Goal: Information Seeking & Learning: Learn about a topic

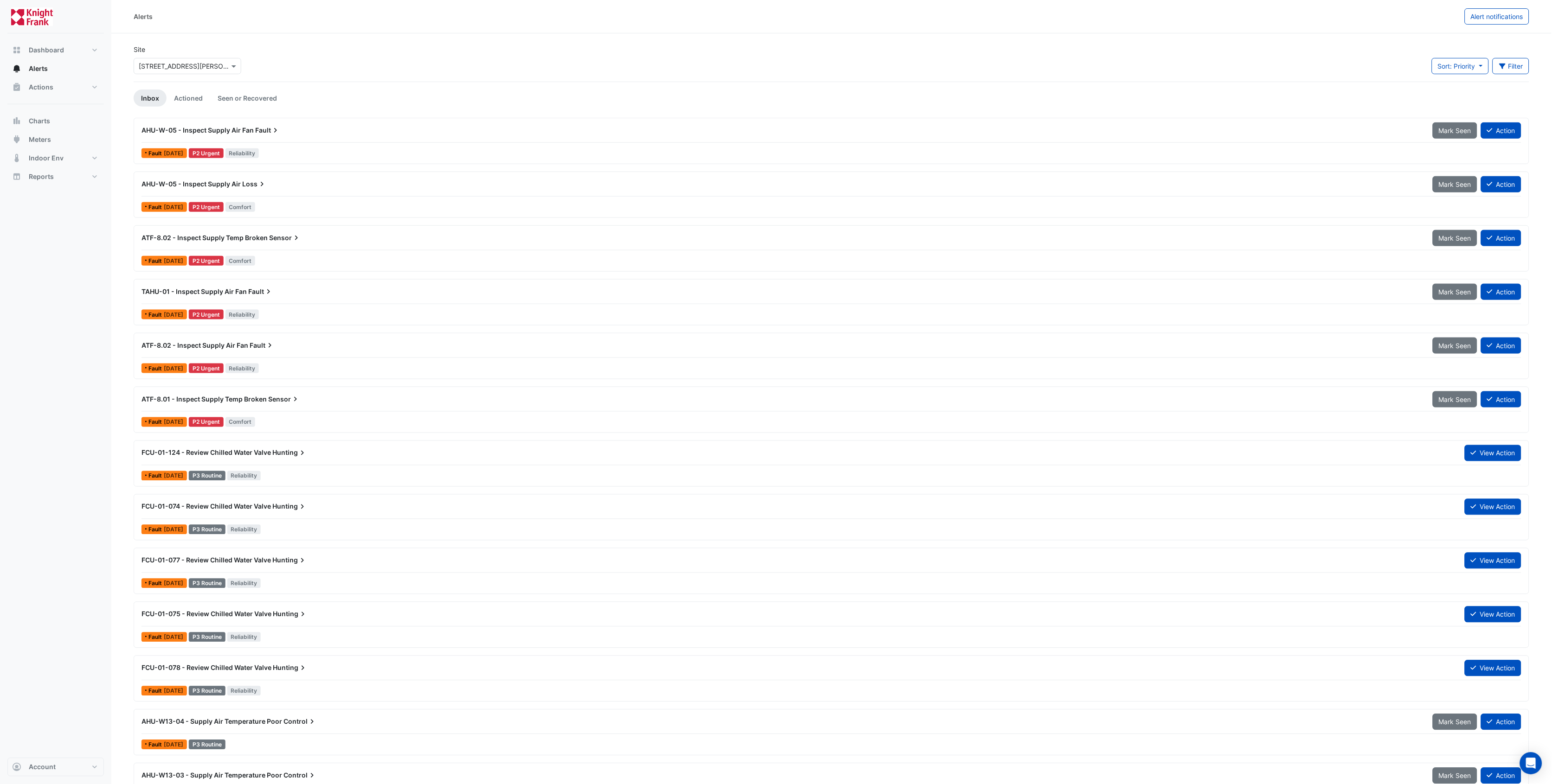
click at [290, 129] on div "AHU-W-05 - Inspect Supply Air Fan Fault" at bounding box center [782, 130] width 1281 height 9
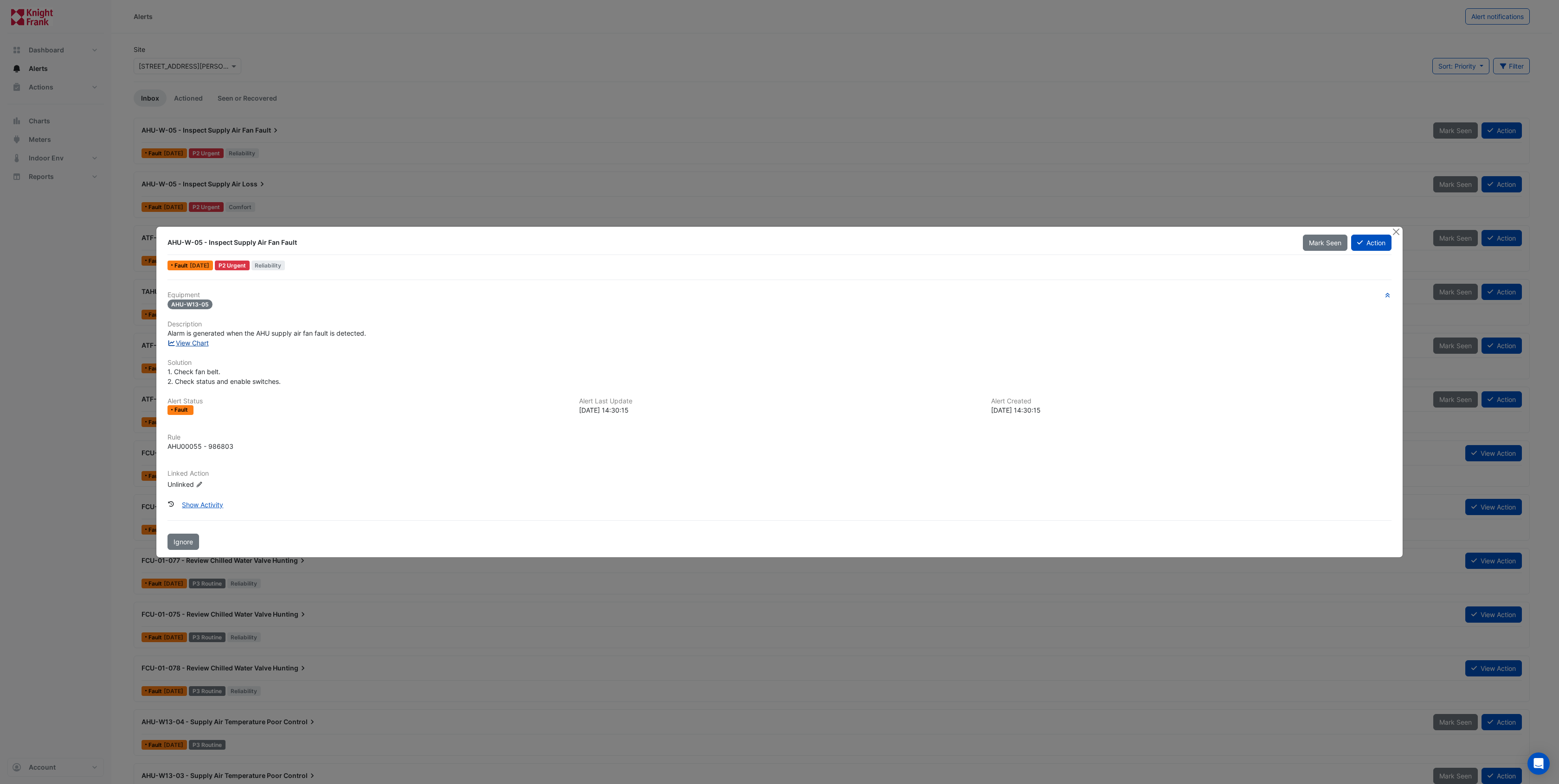
click at [199, 339] on link "View Chart" at bounding box center [188, 343] width 41 height 8
click at [1398, 231] on button "Close" at bounding box center [1396, 232] width 10 height 10
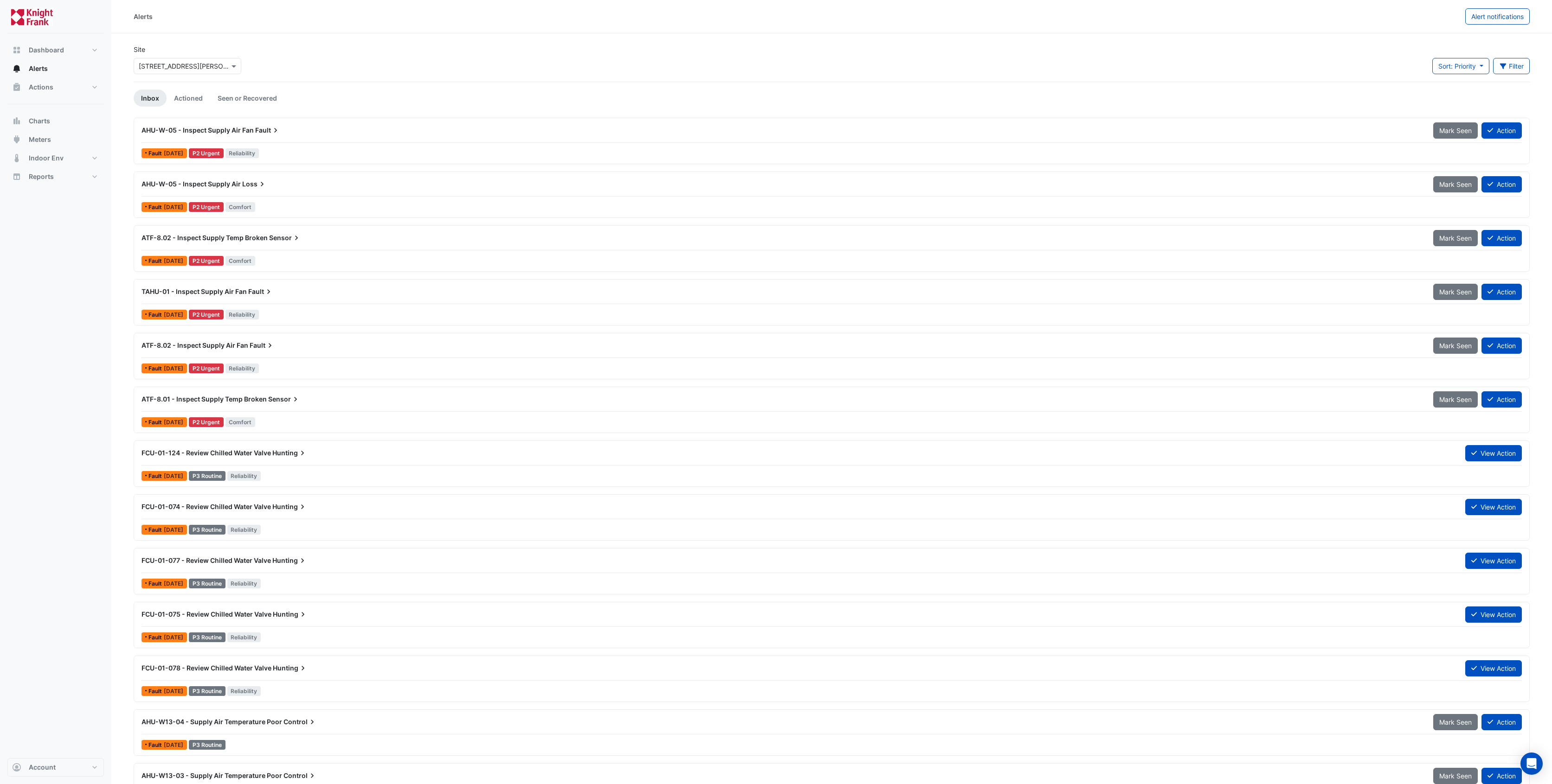
click at [212, 129] on span "AHU-W-05 - Inspect Supply Air Fan" at bounding box center [197, 130] width 113 height 8
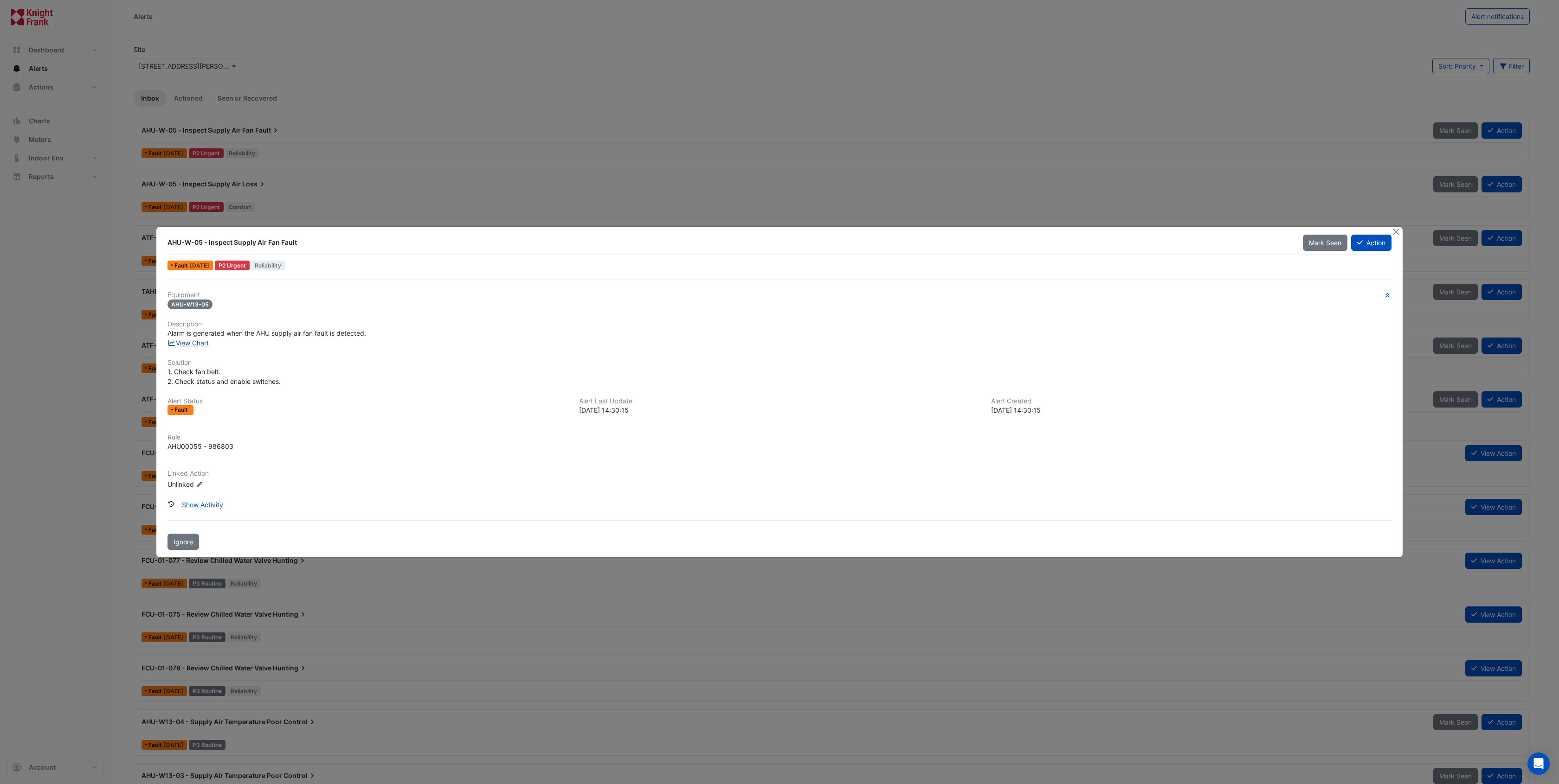
click at [202, 346] on link "View Chart" at bounding box center [188, 343] width 41 height 8
click at [1398, 231] on button "Close" at bounding box center [1396, 232] width 10 height 10
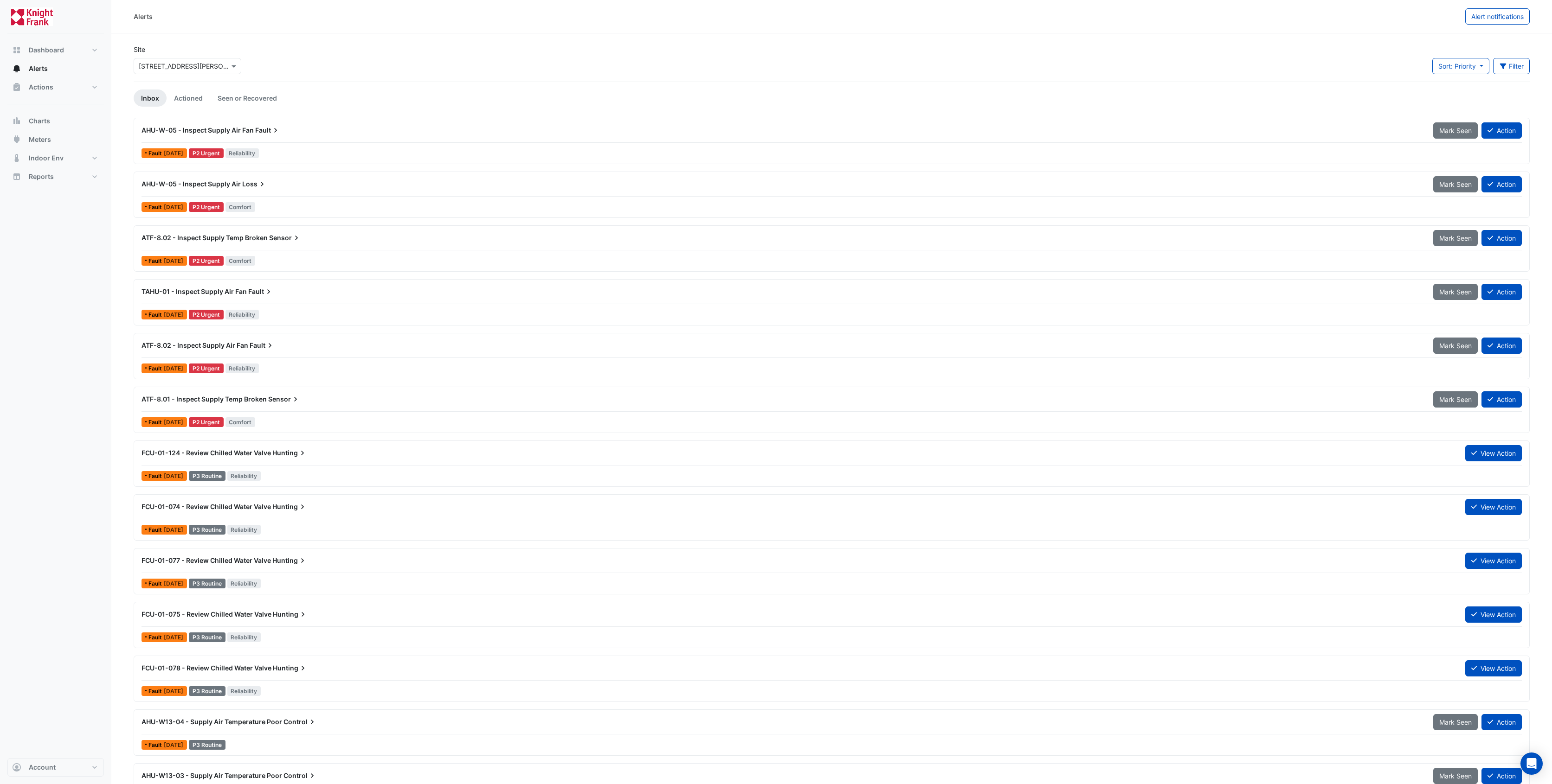
click at [213, 392] on div "ATF-8.01 - Inspect Supply Temp Broken Sensor" at bounding box center [782, 399] width 1292 height 17
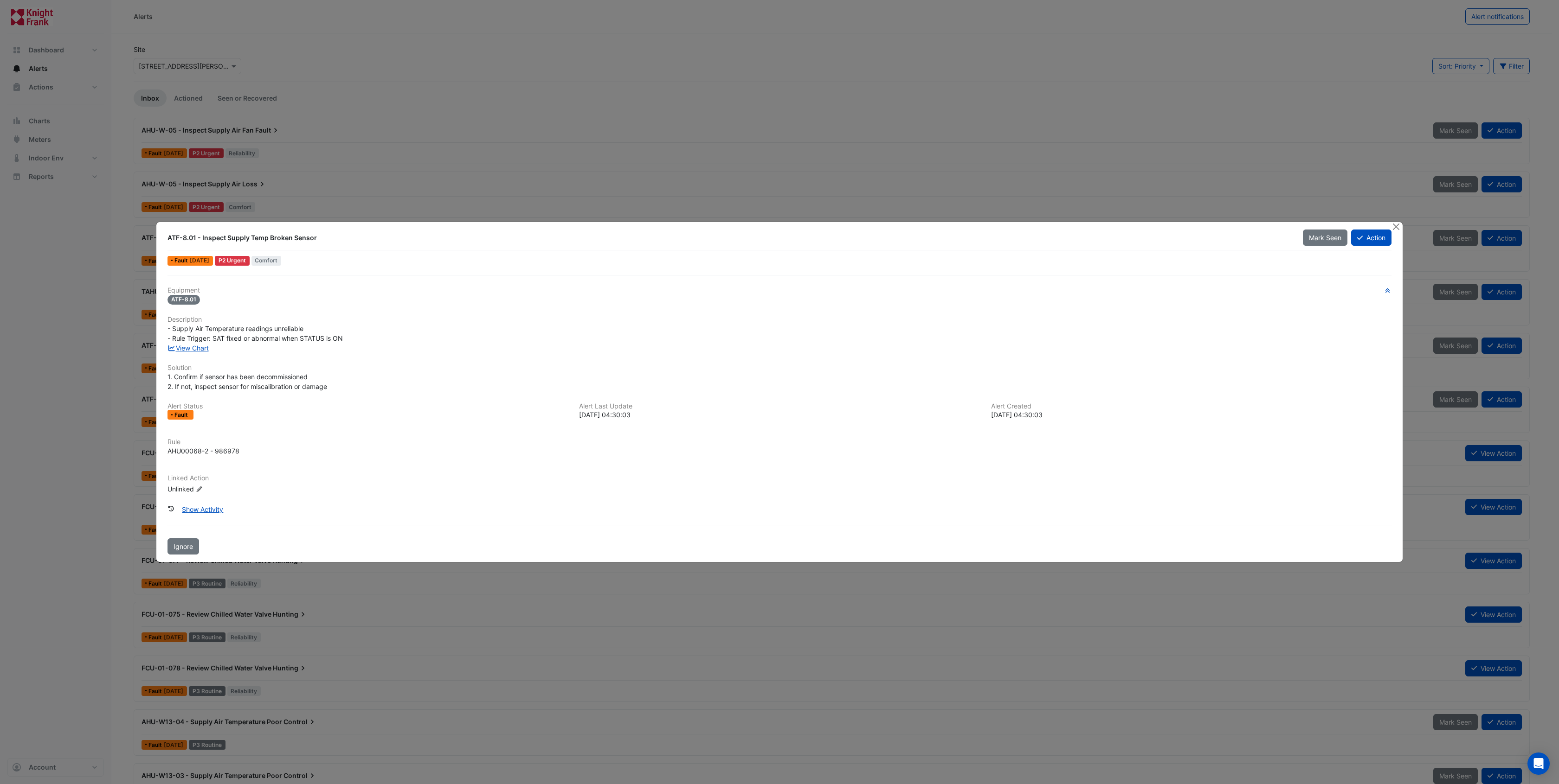
click at [251, 162] on ngb-modal-window "ATF-8.01 - Inspect Supply Temp Broken Sensor Mark Seen Action Fault 1 week ago …" at bounding box center [780, 392] width 1559 height 784
click at [1396, 229] on button "Close" at bounding box center [1396, 227] width 10 height 10
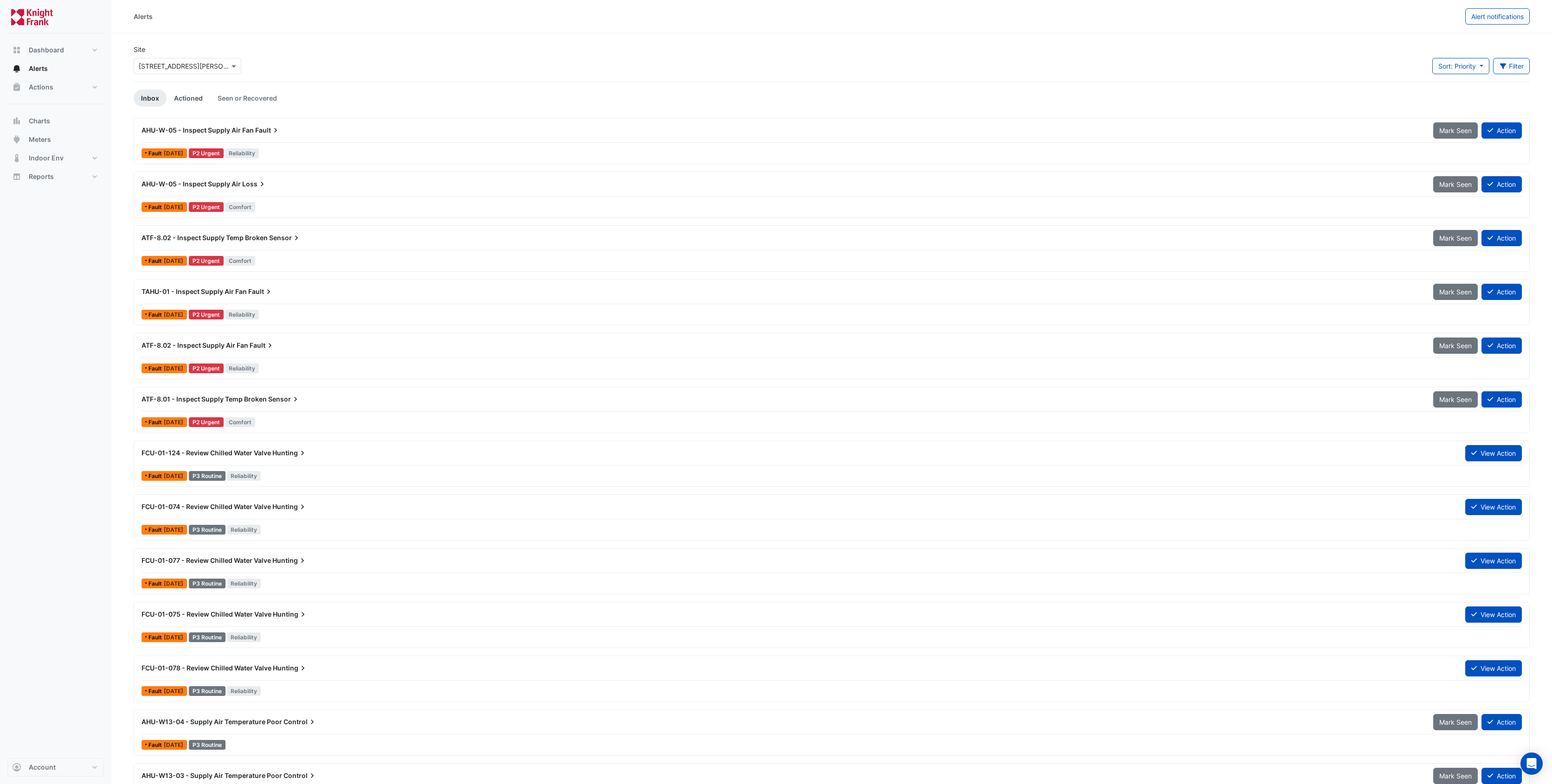
click at [189, 98] on link "Actioned" at bounding box center [188, 98] width 44 height 17
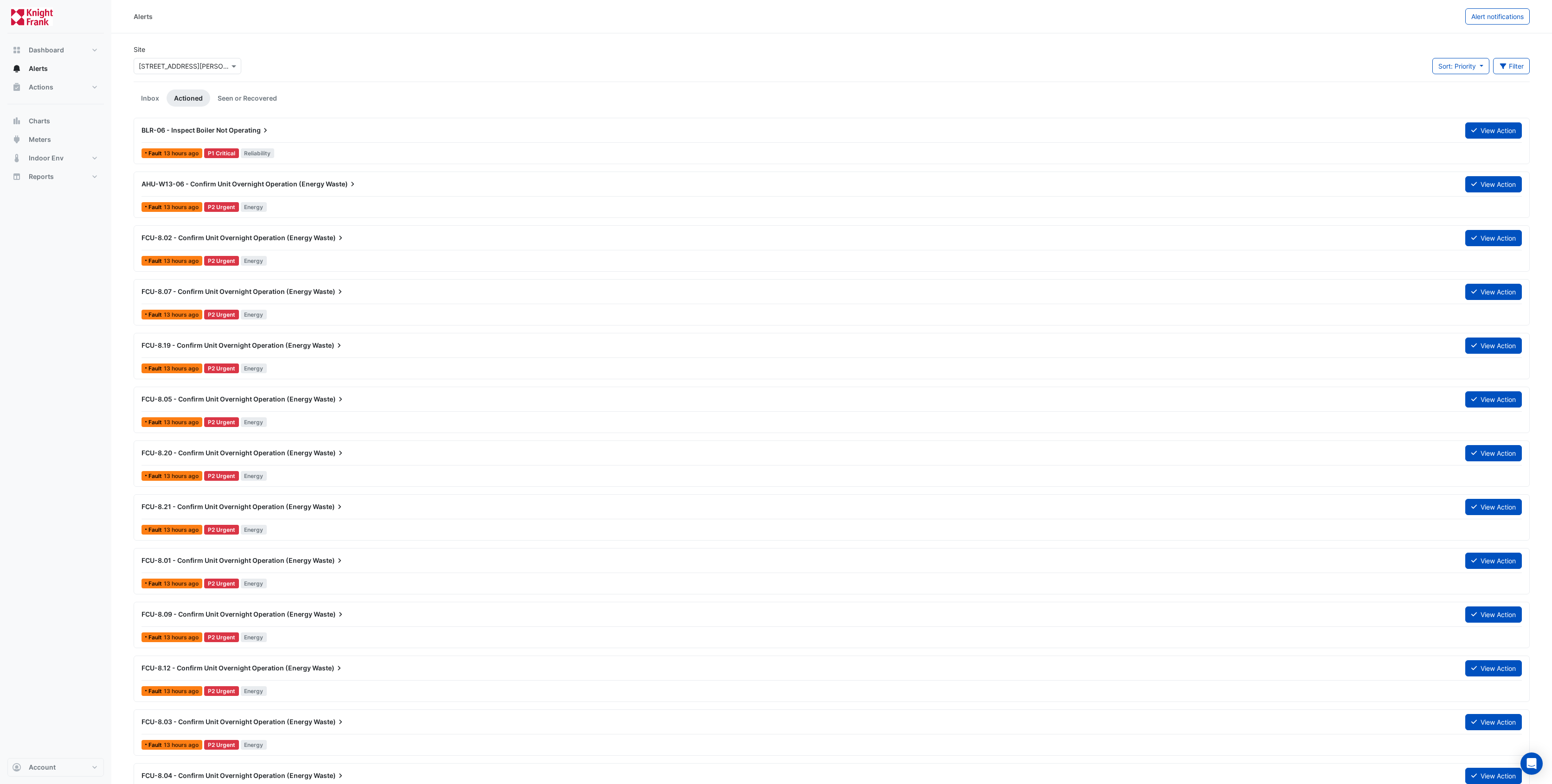
click at [229, 180] on div "AHU-W13-06 - Confirm Unit Overnight Operation (Energy Waste)" at bounding box center [798, 184] width 1313 height 9
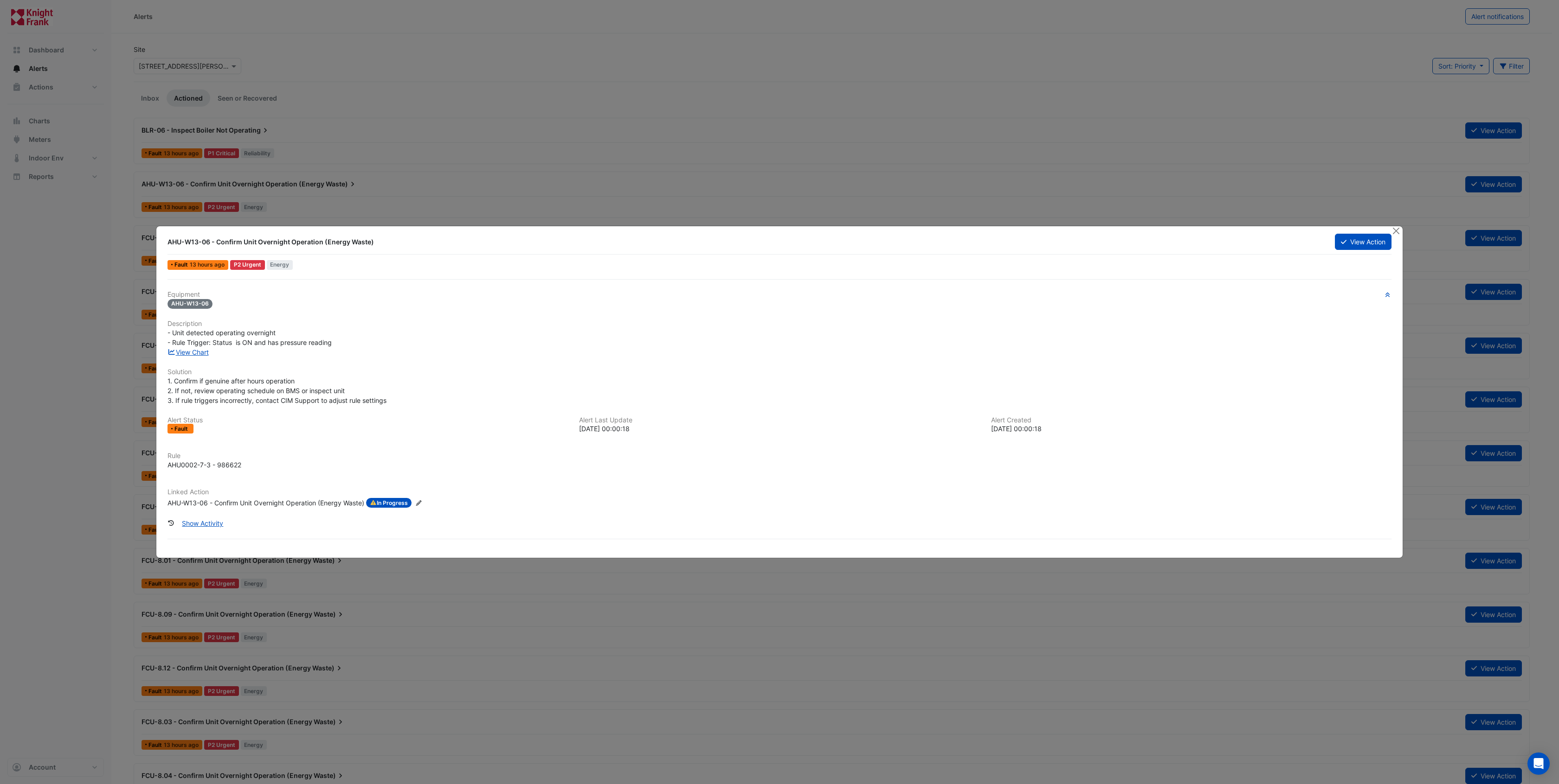
click at [142, 344] on ngb-modal-window "AHU-W13-06 - Confirm Unit Overnight Operation (Energy Waste) View Action Fault …" at bounding box center [780, 392] width 1559 height 784
click at [1394, 230] on button "Close" at bounding box center [1396, 231] width 10 height 10
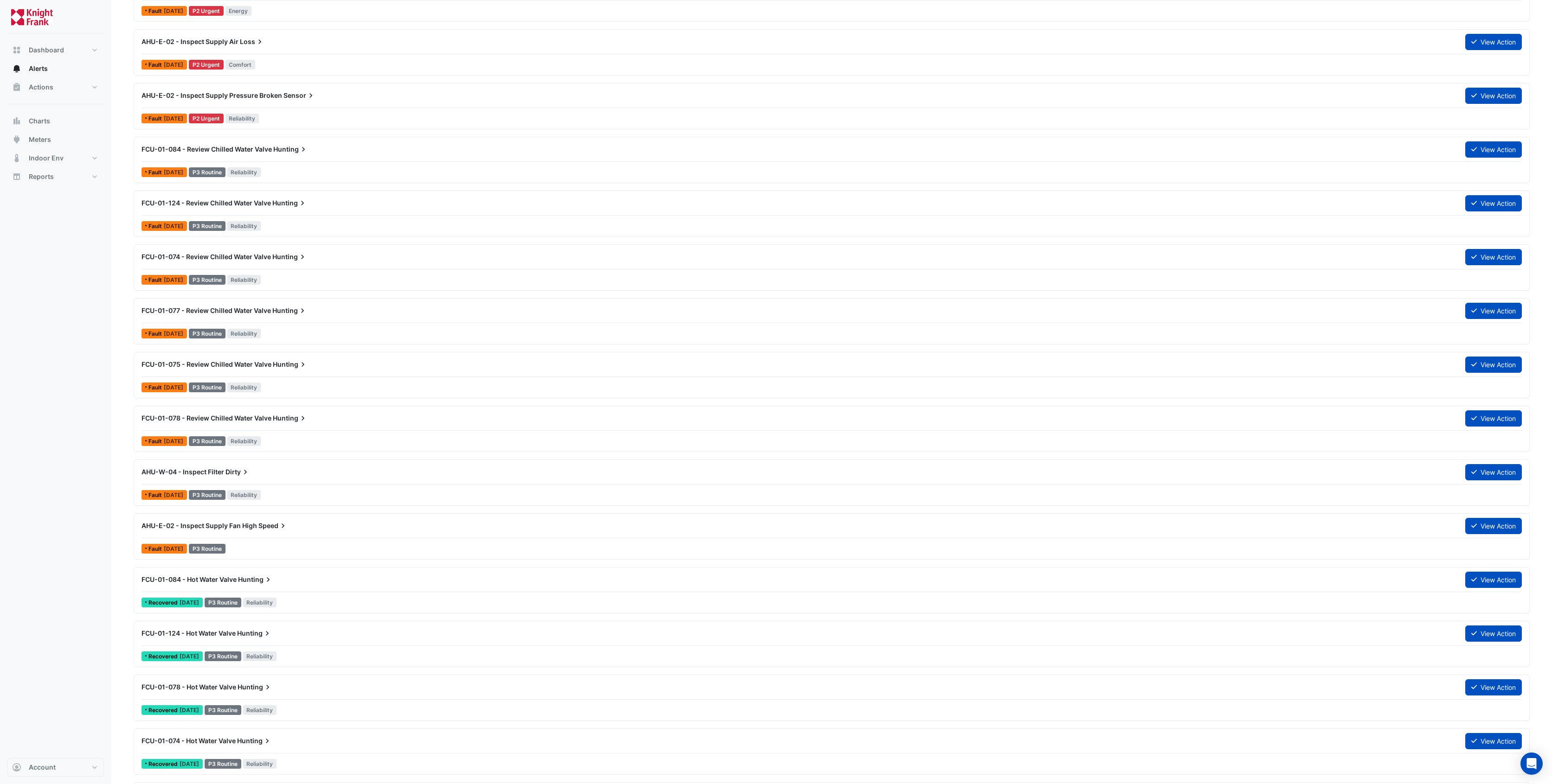
scroll to position [1486, 0]
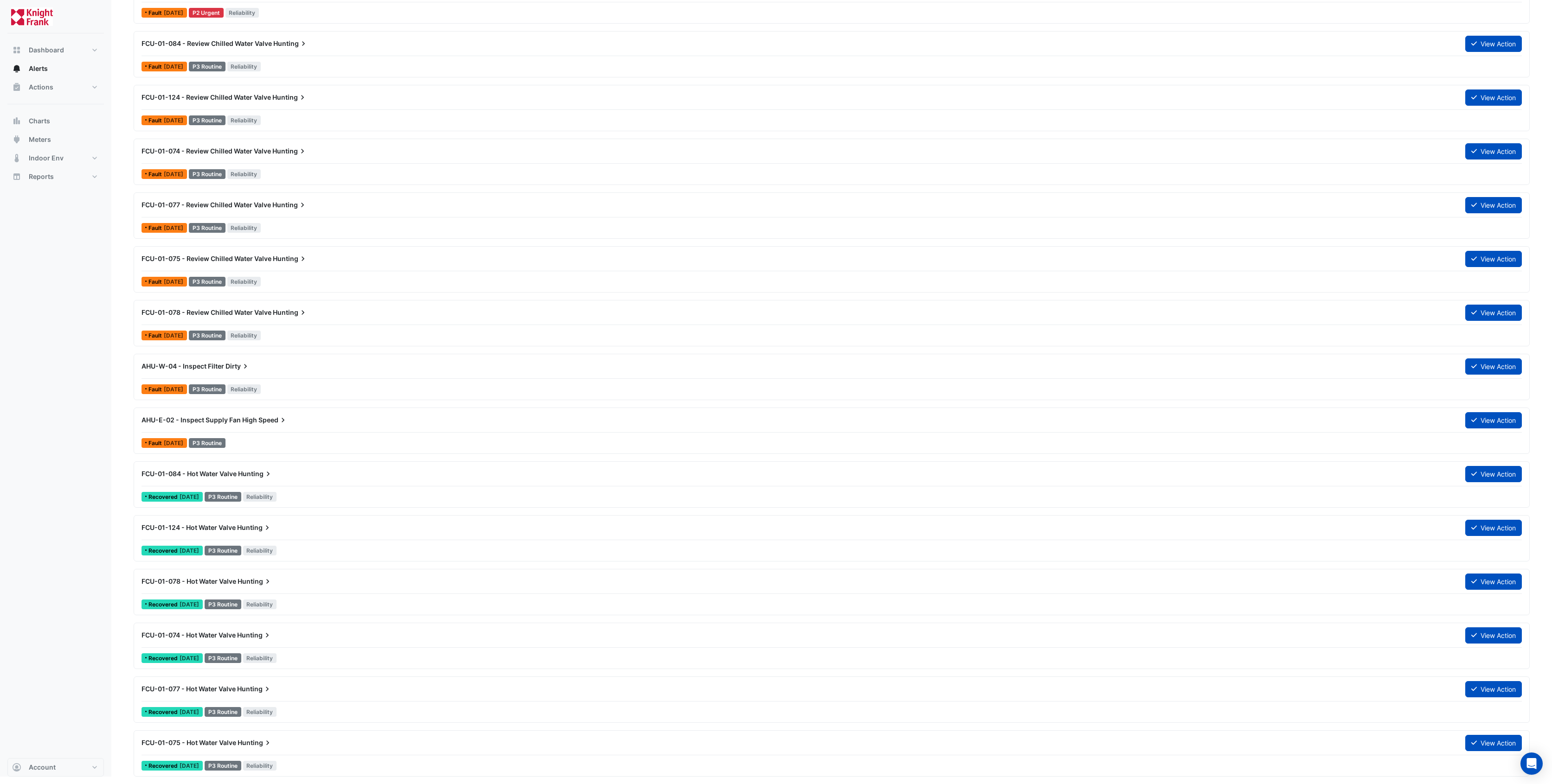
click at [258, 420] on span "Speed" at bounding box center [273, 420] width 30 height 9
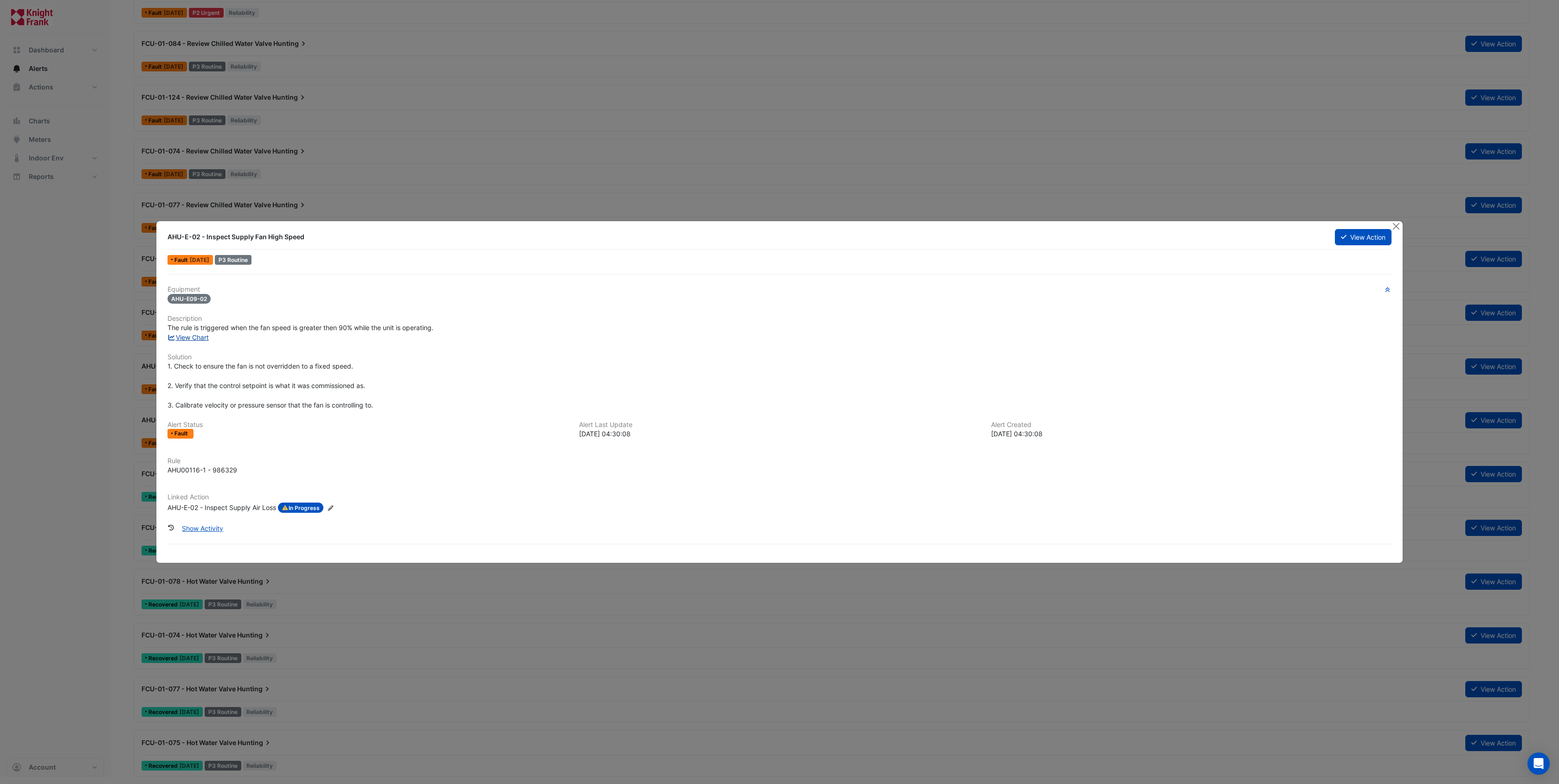
click at [191, 339] on link "View Chart" at bounding box center [188, 337] width 41 height 8
click at [614, 175] on ngb-modal-window "AHU-E-02 - Inspect Supply Fan High Speed View Action Fault 1 week ago P3 Routin…" at bounding box center [780, 392] width 1559 height 784
click at [1399, 226] on button "Close" at bounding box center [1396, 226] width 10 height 10
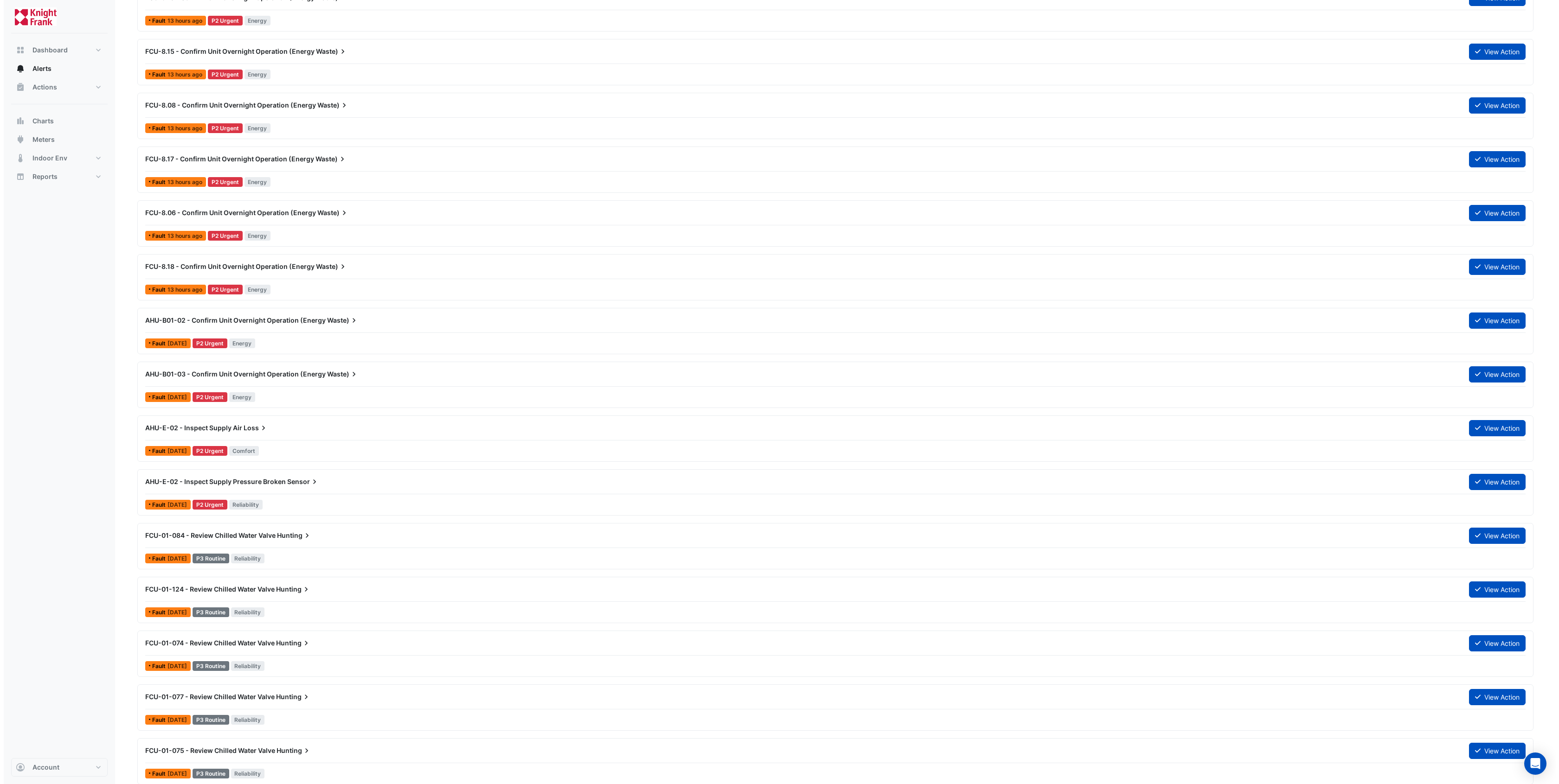
scroll to position [998, 0]
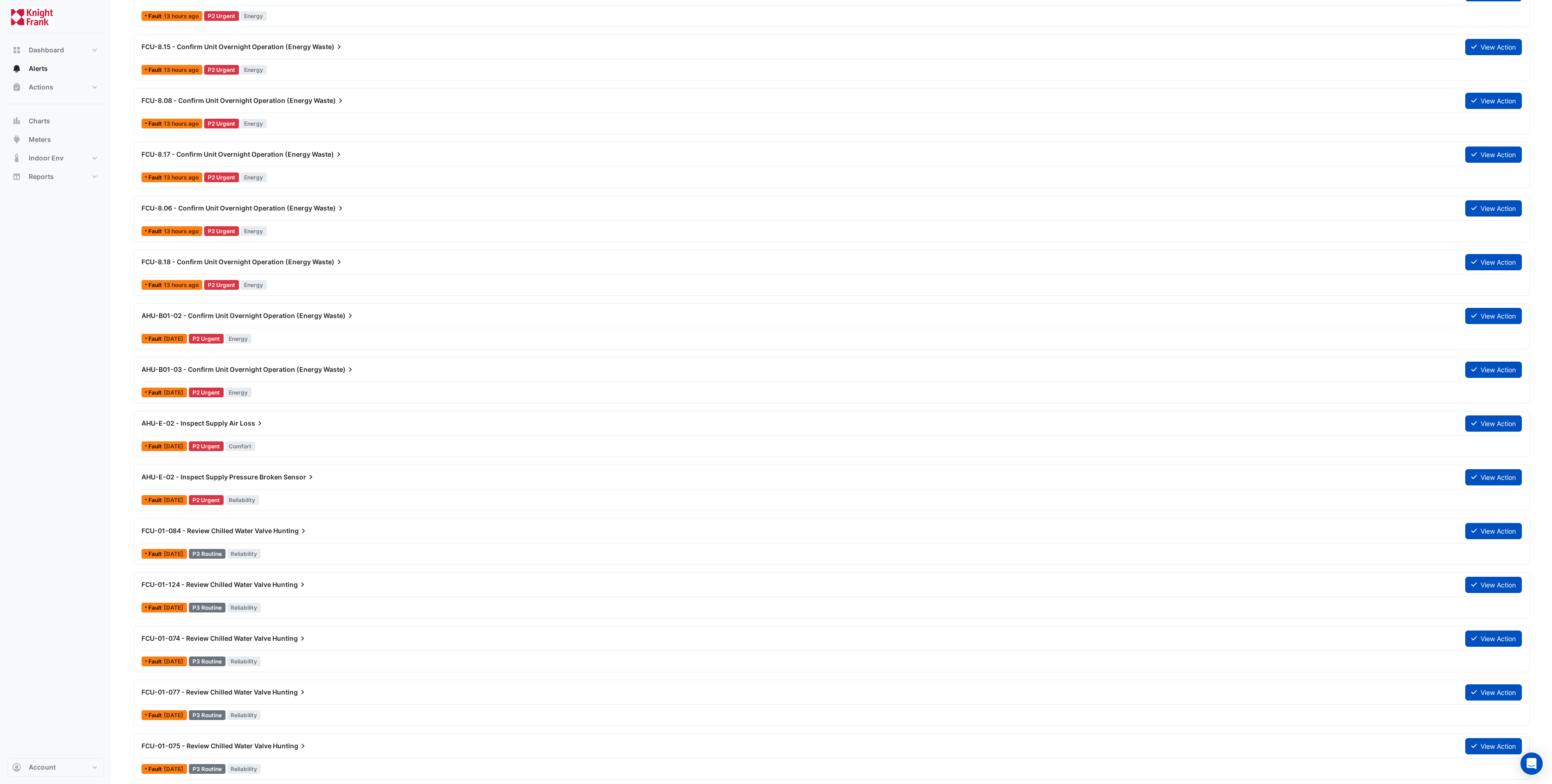
click at [249, 475] on span "AHU-E-02 - Inspect Supply Pressure Broken" at bounding box center [212, 477] width 141 height 8
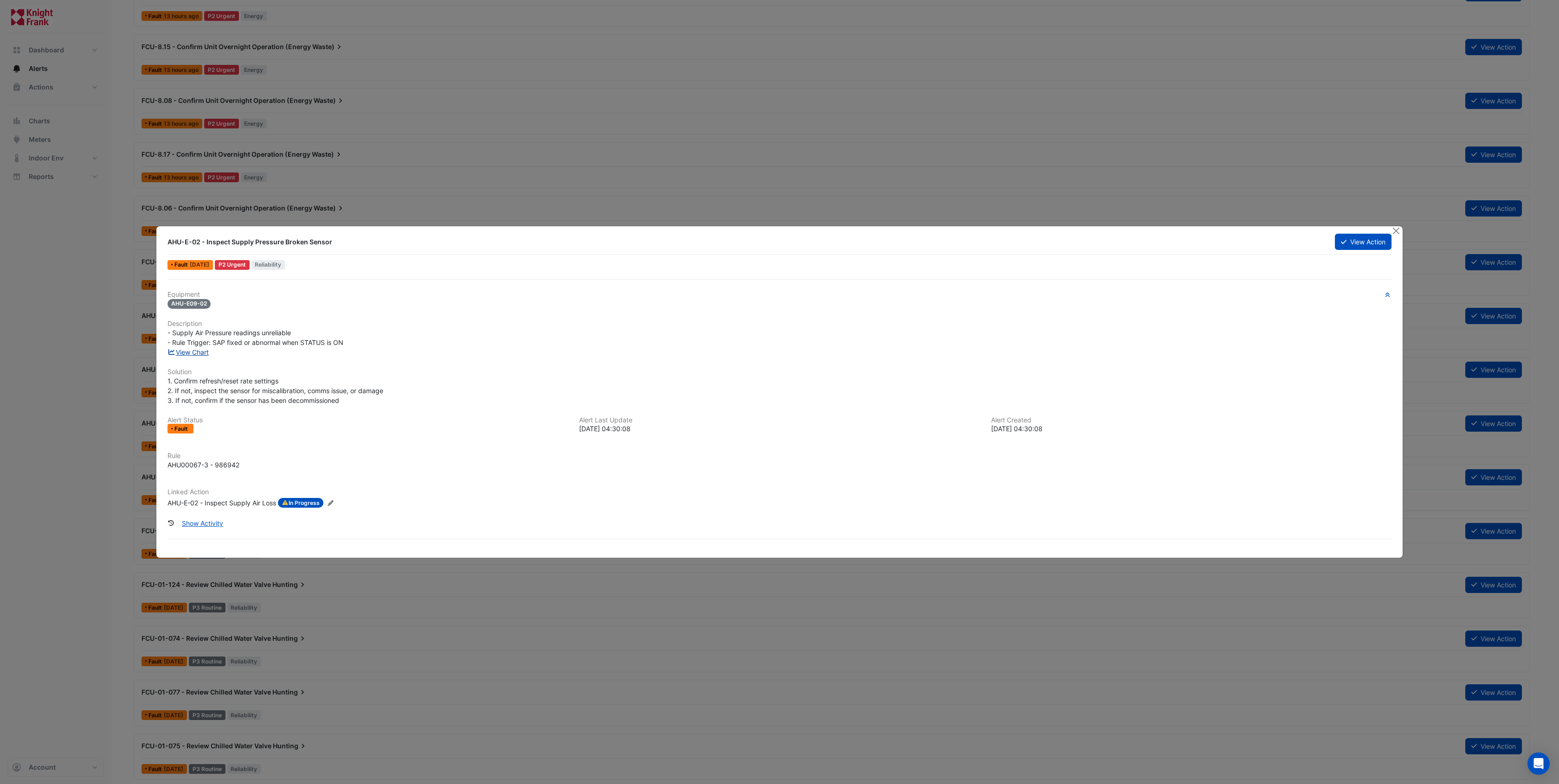
click at [182, 350] on link "View Chart" at bounding box center [188, 352] width 41 height 8
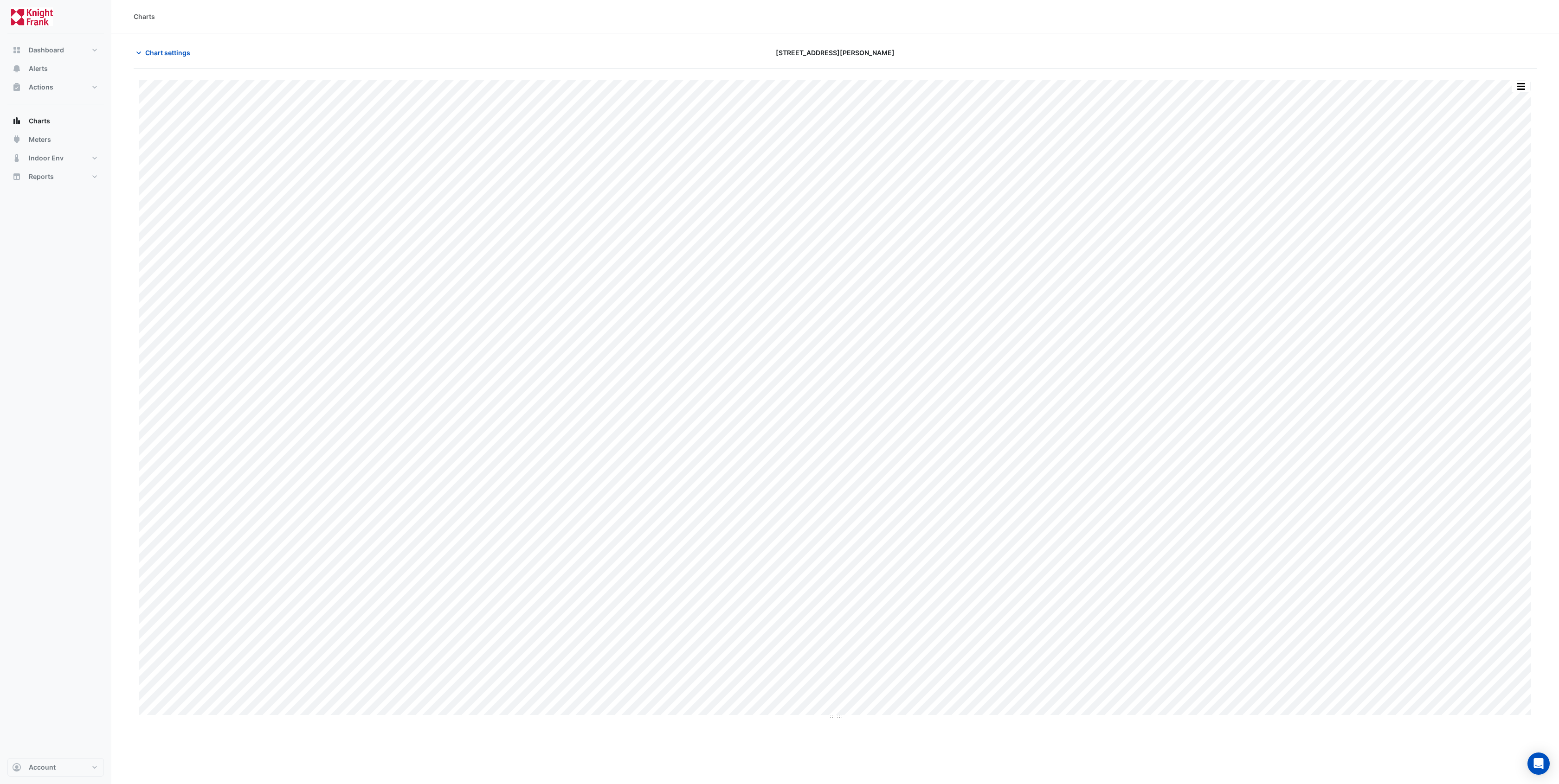
click at [834, 715] on div "Print Save as JPEG Save as PNG Pivot Data Table Export CSV - Flat Export CSV - …" at bounding box center [835, 400] width 1392 height 640
click at [46, 70] on span "Alerts" at bounding box center [38, 68] width 19 height 9
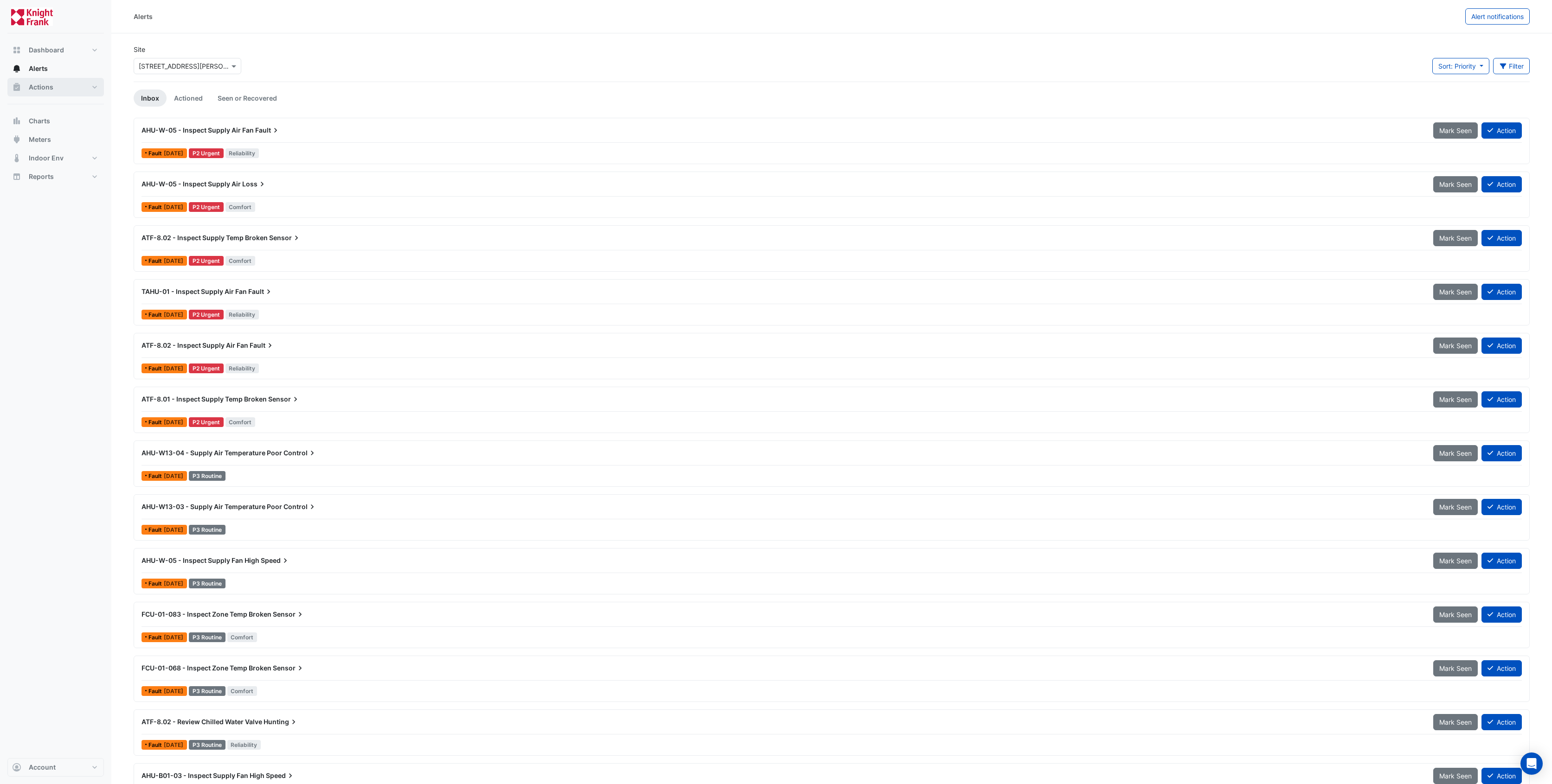
click at [60, 91] on button "Actions" at bounding box center [55, 87] width 97 height 18
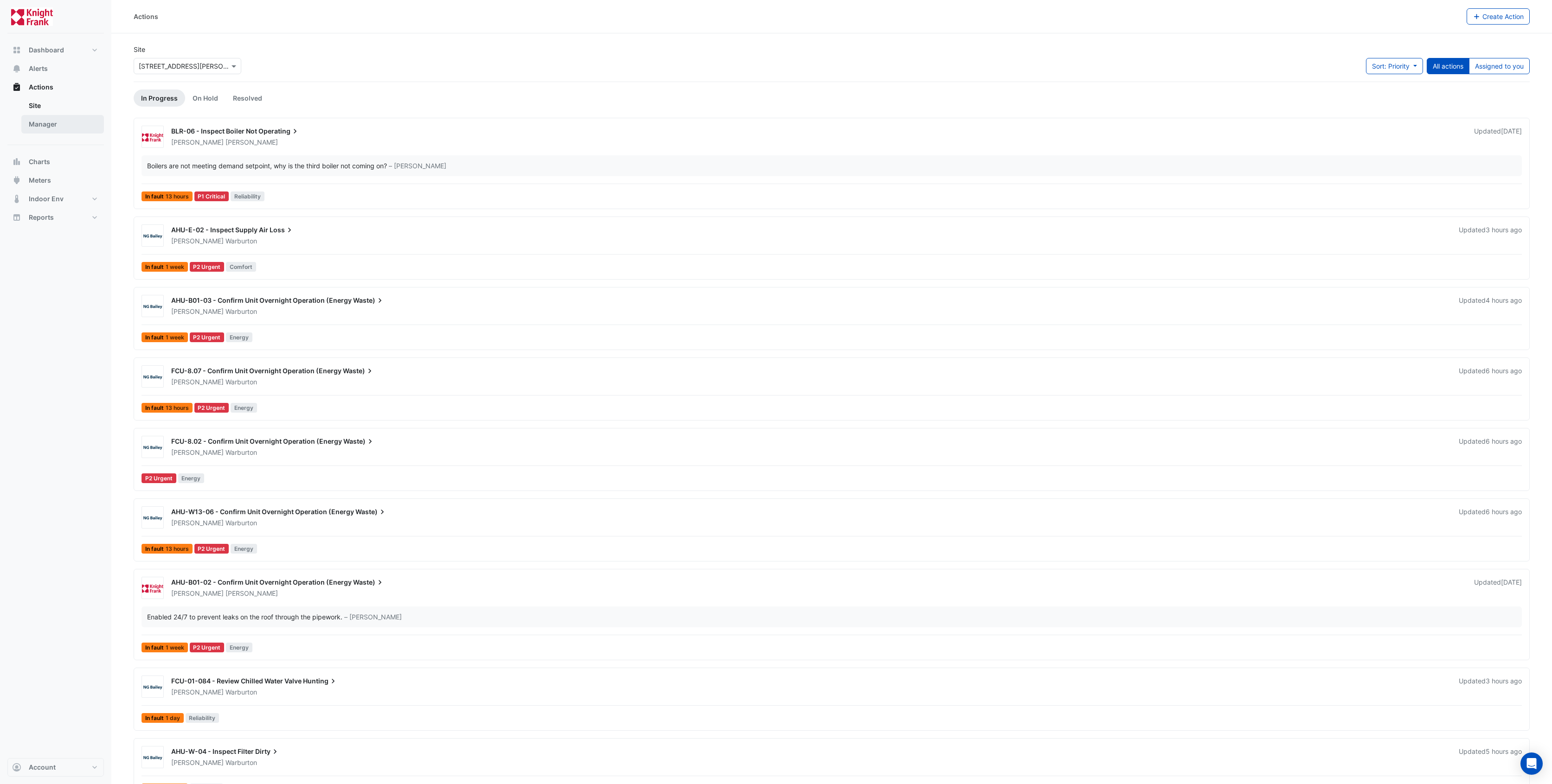
click at [54, 129] on link "Manager" at bounding box center [63, 124] width 82 height 18
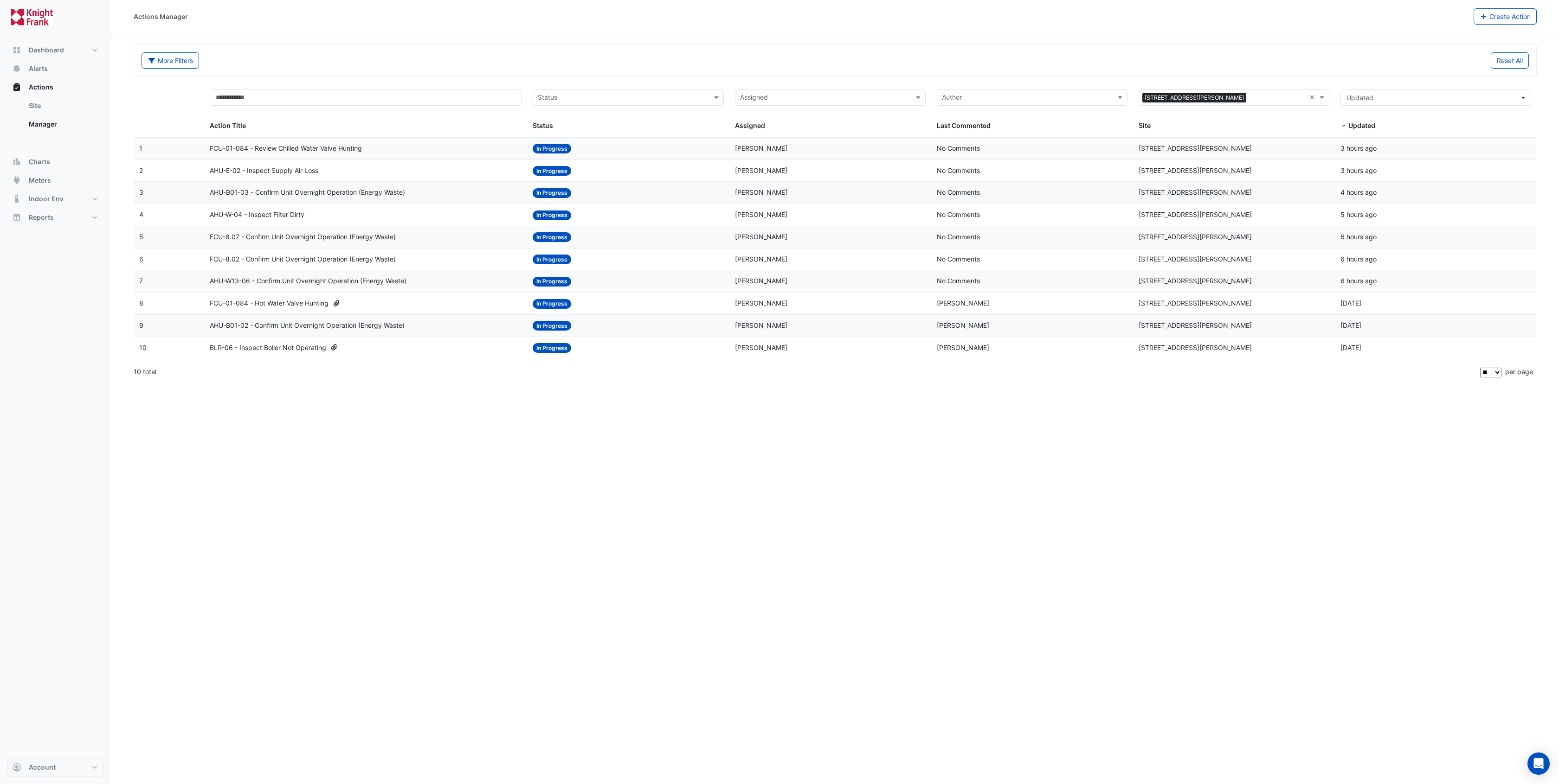
click at [314, 167] on span "AHU-E-02 - Inspect Supply Air Loss" at bounding box center [264, 170] width 108 height 10
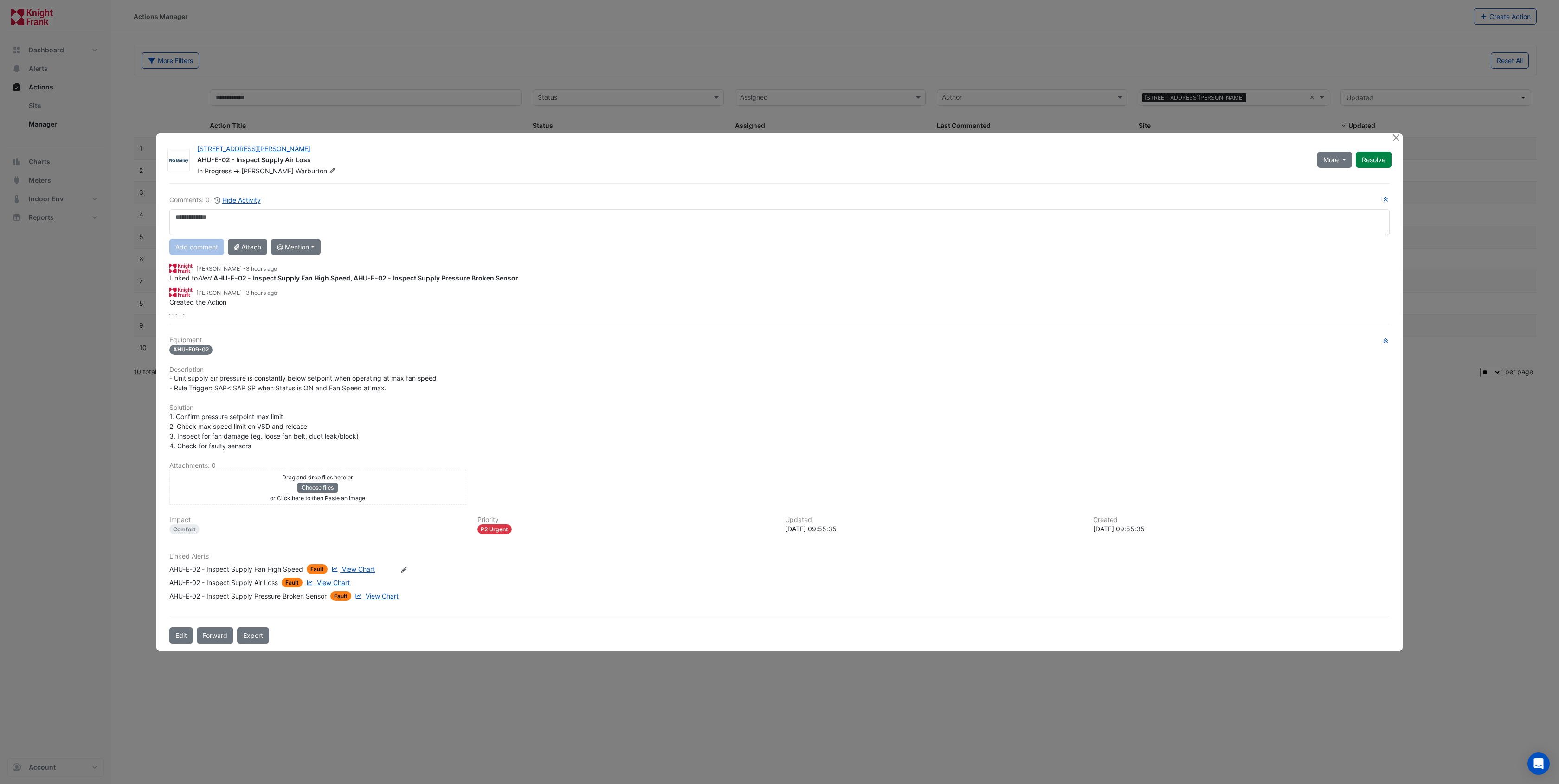
click at [353, 566] on span "View Chart" at bounding box center [359, 569] width 33 height 8
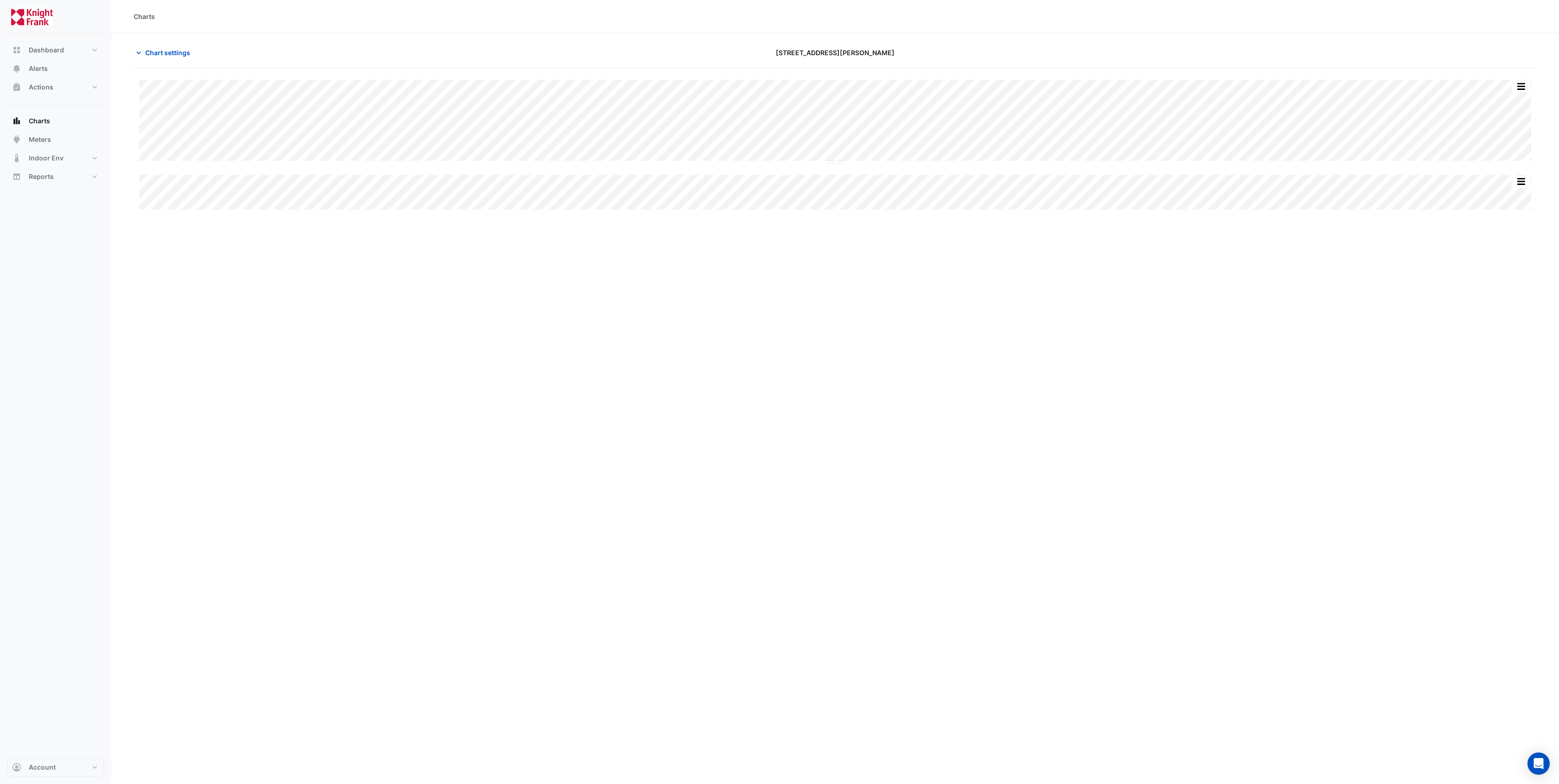
type input "**********"
click at [145, 52] on button "Chart settings" at bounding box center [165, 52] width 63 height 16
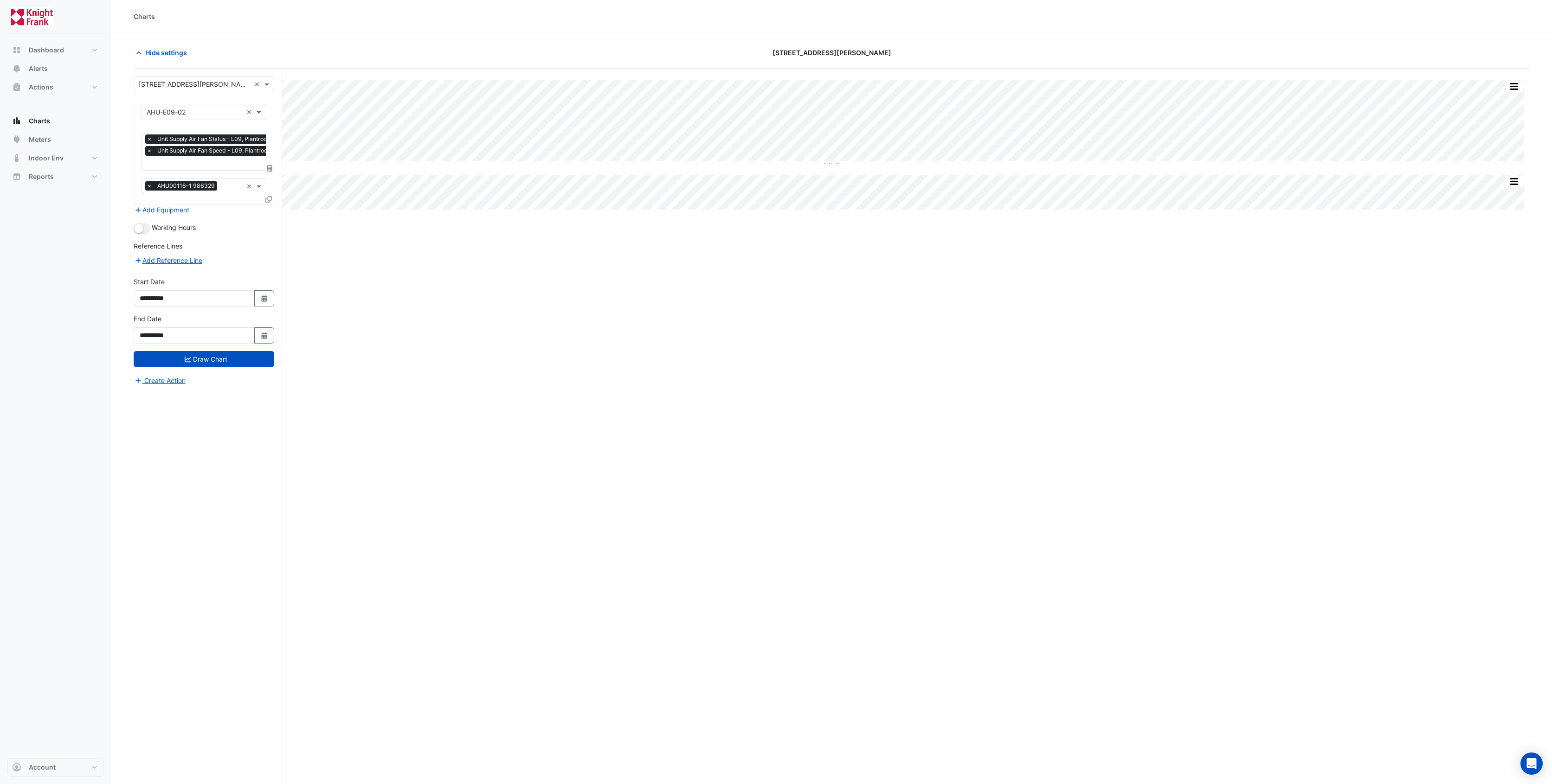
click at [233, 184] on input "text" at bounding box center [231, 187] width 22 height 10
click at [228, 165] on input "text" at bounding box center [214, 164] width 145 height 10
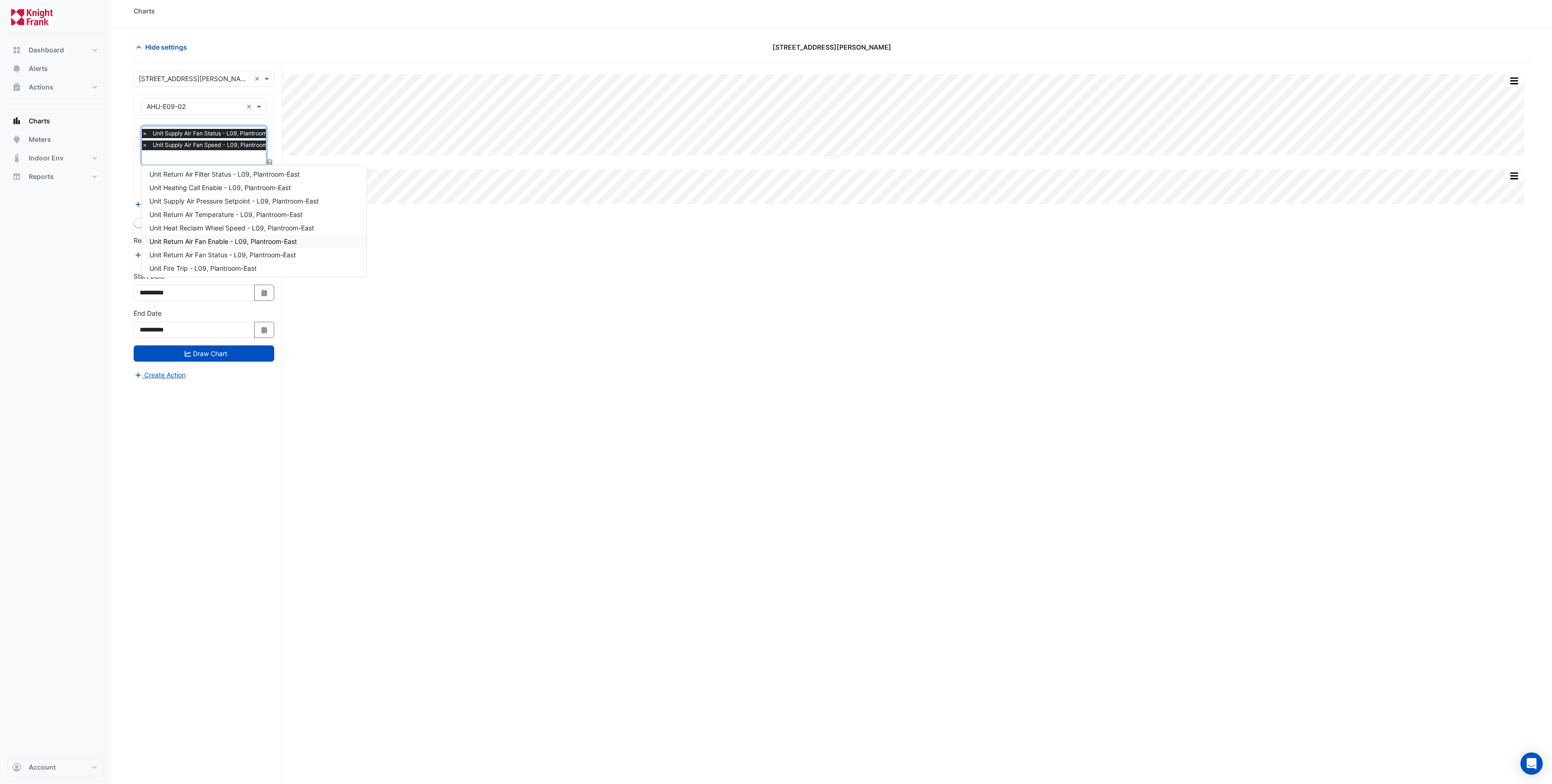
scroll to position [67, 0]
click at [263, 205] on span "Unit Supply Air Pressure Setpoint - L09, Plantroom-East" at bounding box center [234, 203] width 169 height 8
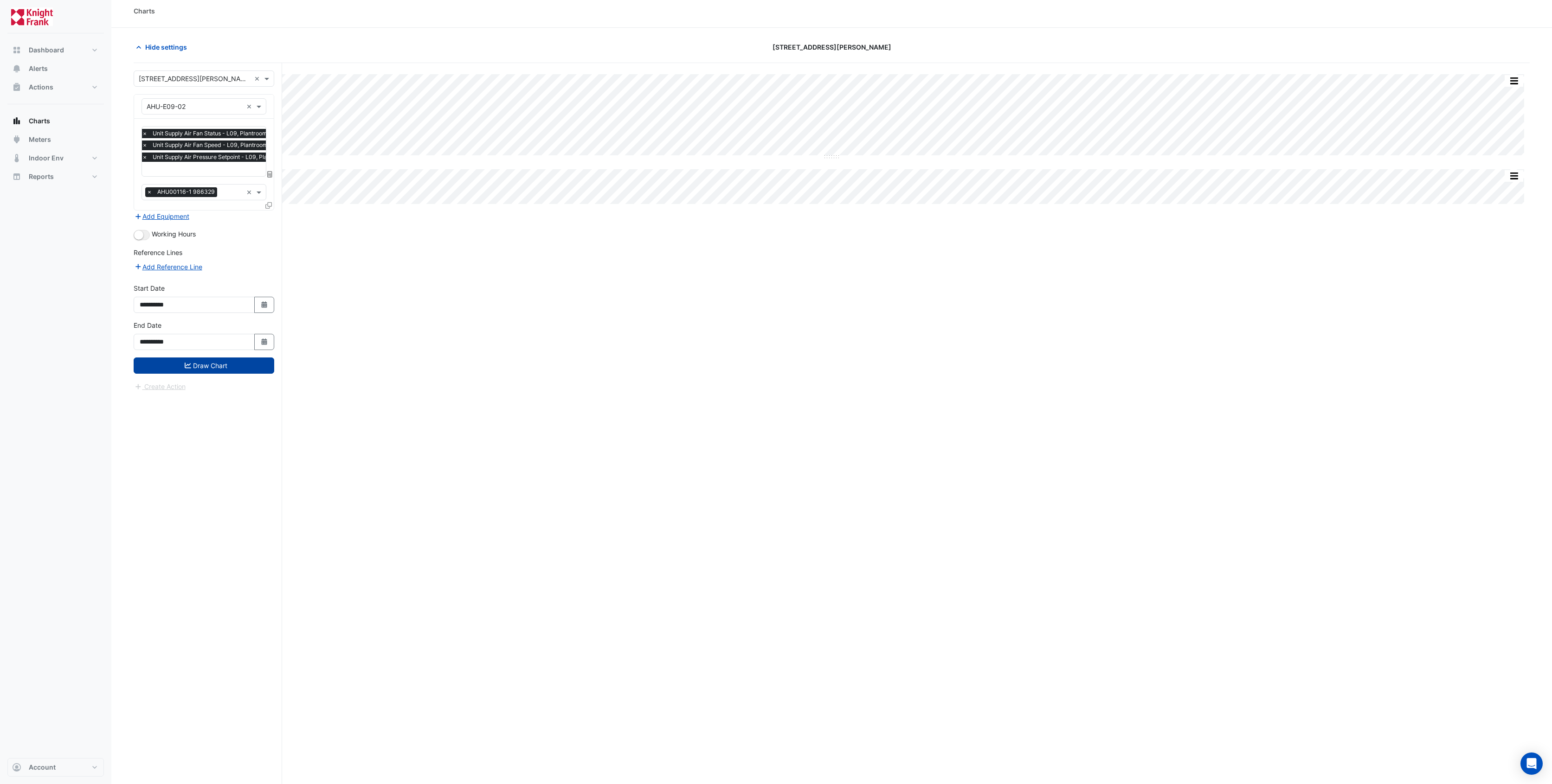
click at [191, 364] on button "Draw Chart" at bounding box center [204, 366] width 141 height 16
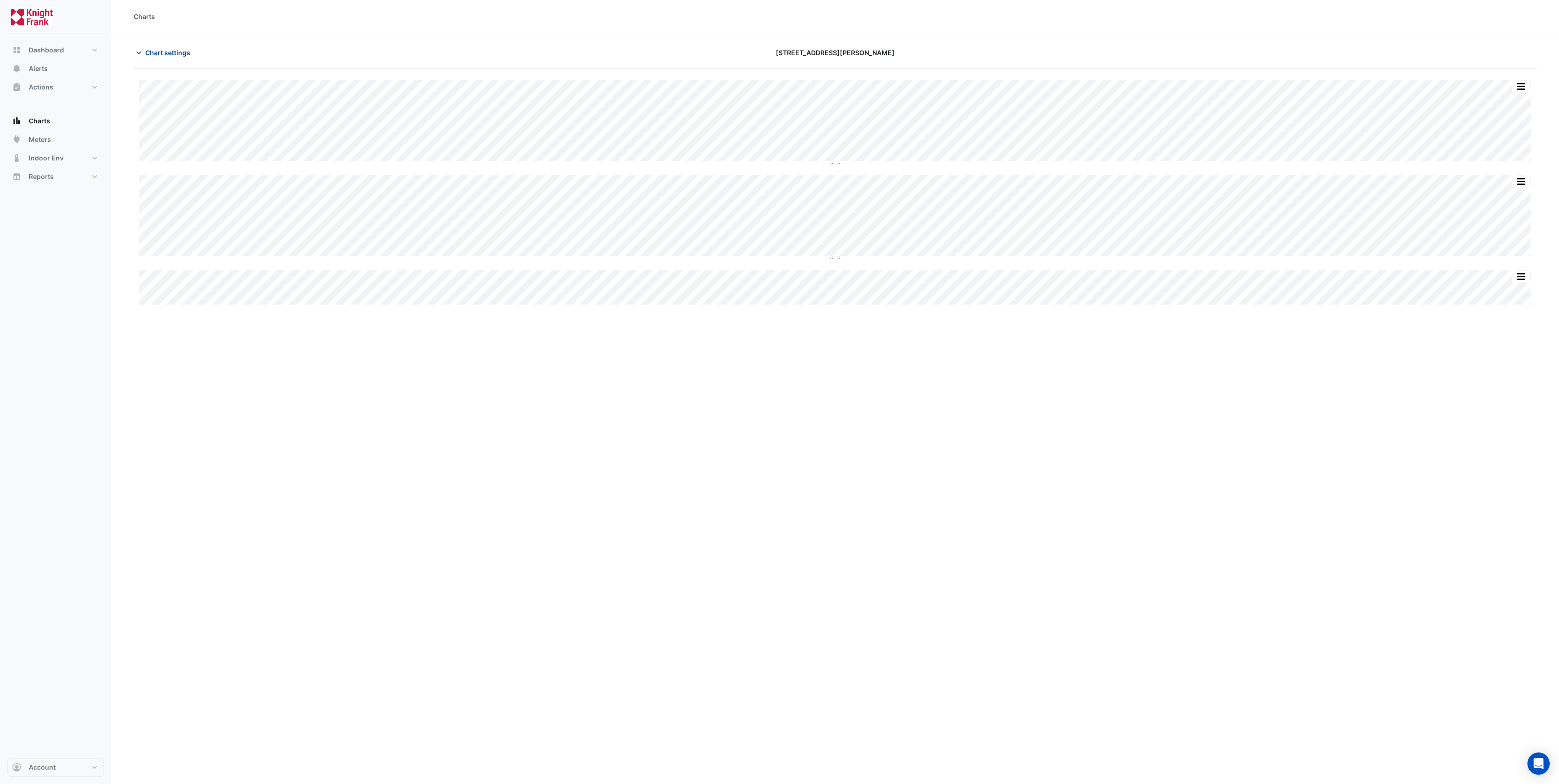
click at [153, 53] on span "Chart settings" at bounding box center [167, 53] width 45 height 10
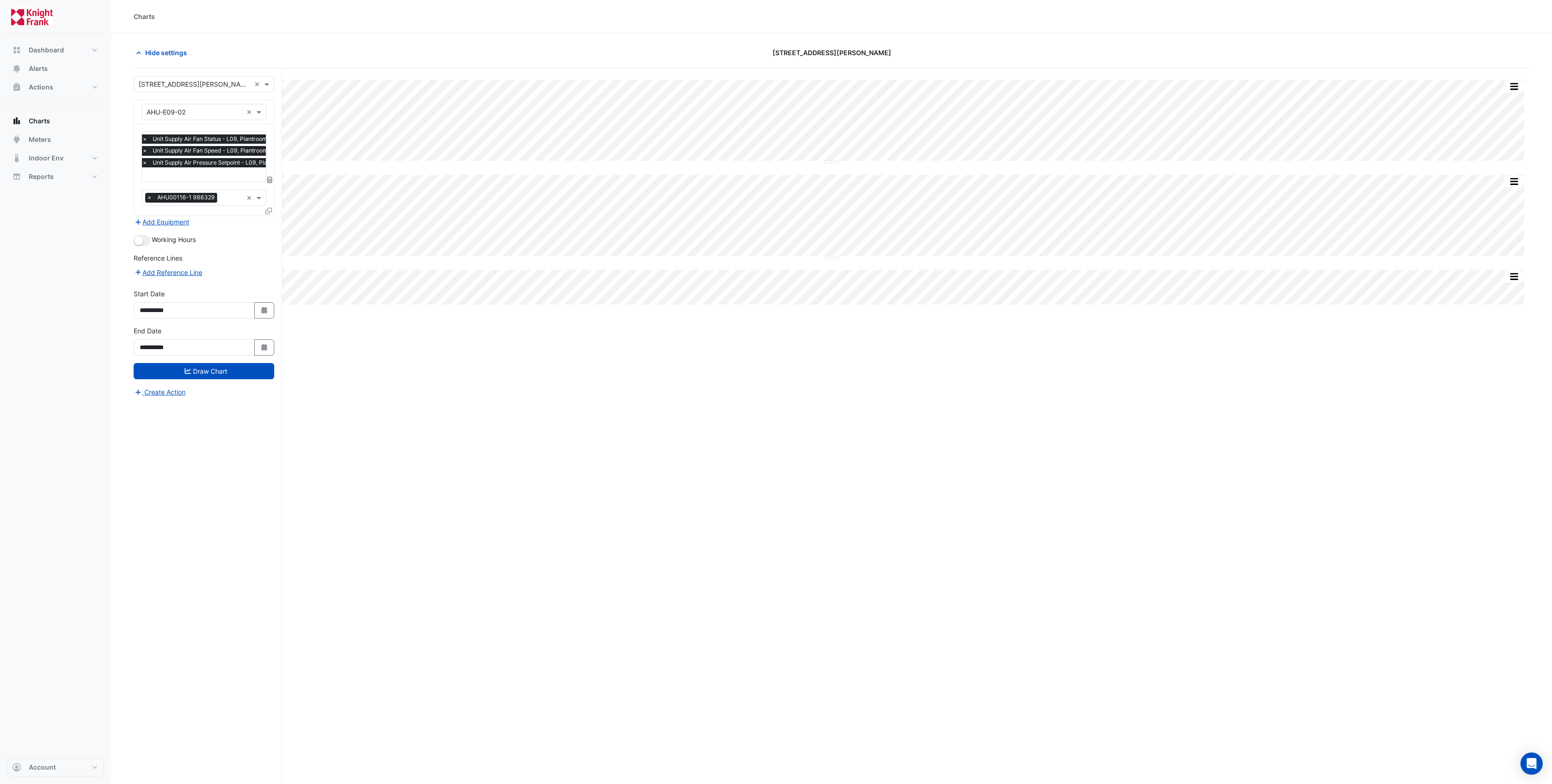
click at [233, 176] on input "text" at bounding box center [223, 176] width 163 height 10
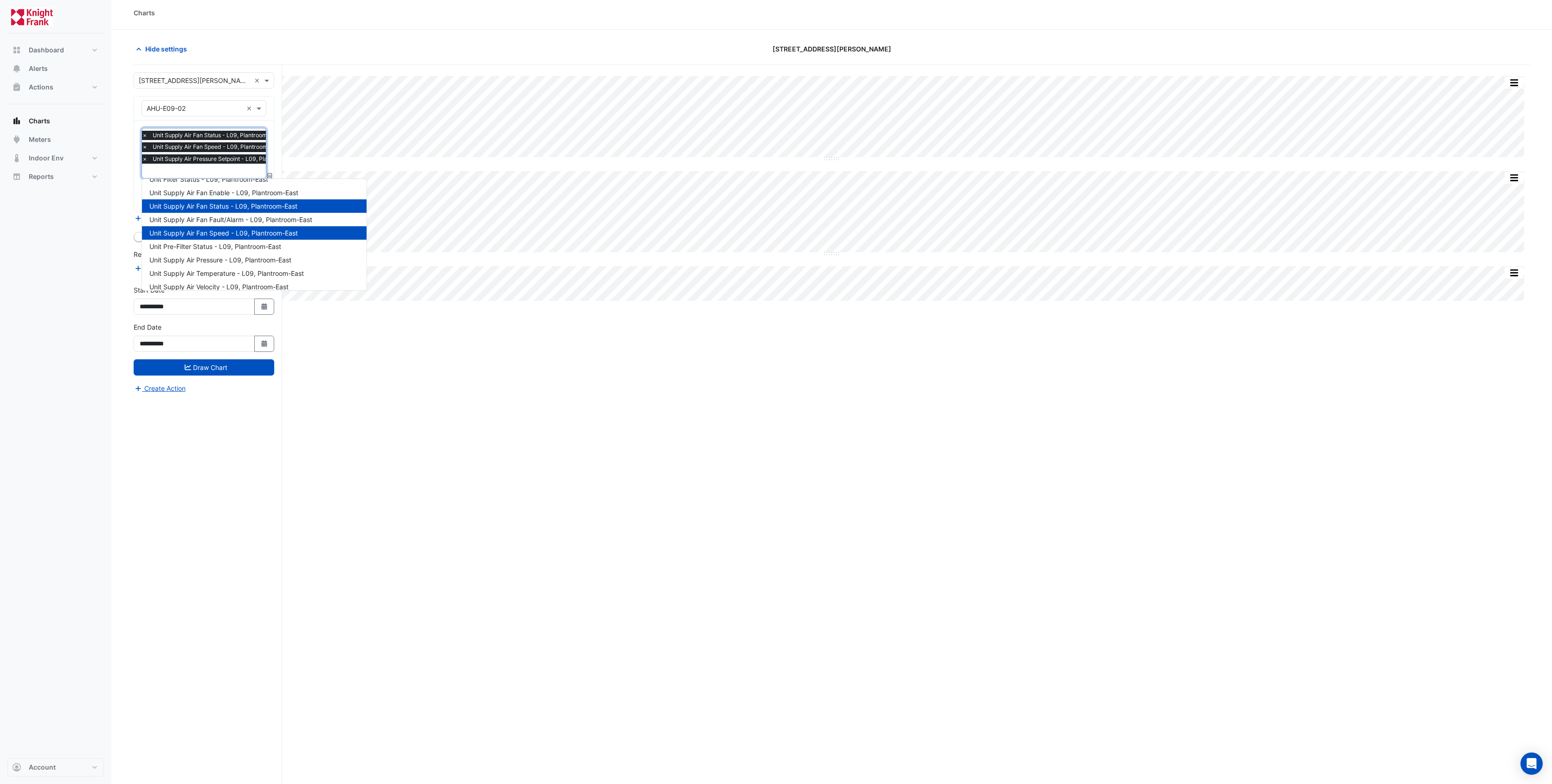
scroll to position [279, 0]
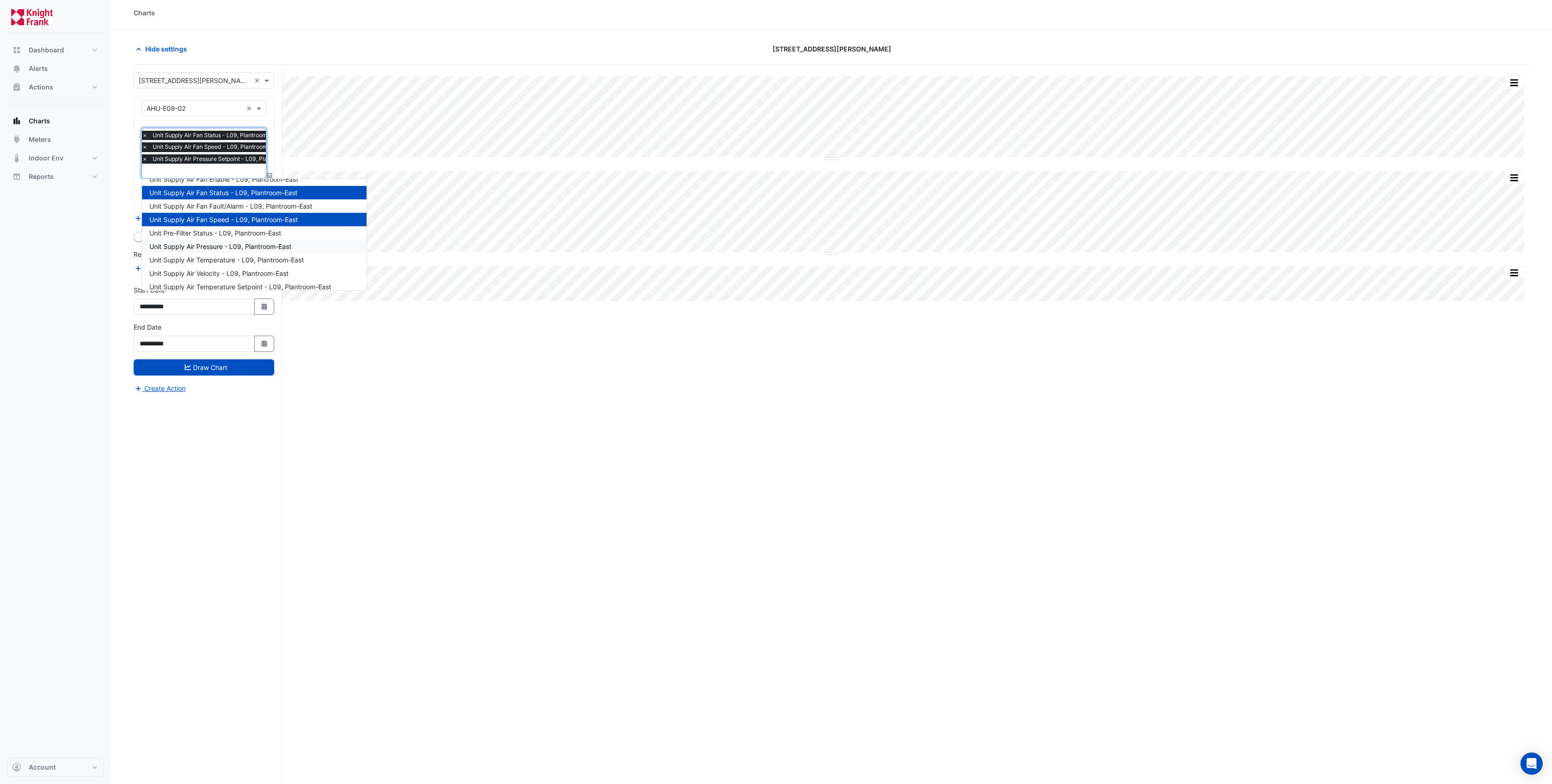
click at [267, 247] on span "Unit Supply Air Pressure - L09, Plantroom-East" at bounding box center [220, 246] width 142 height 8
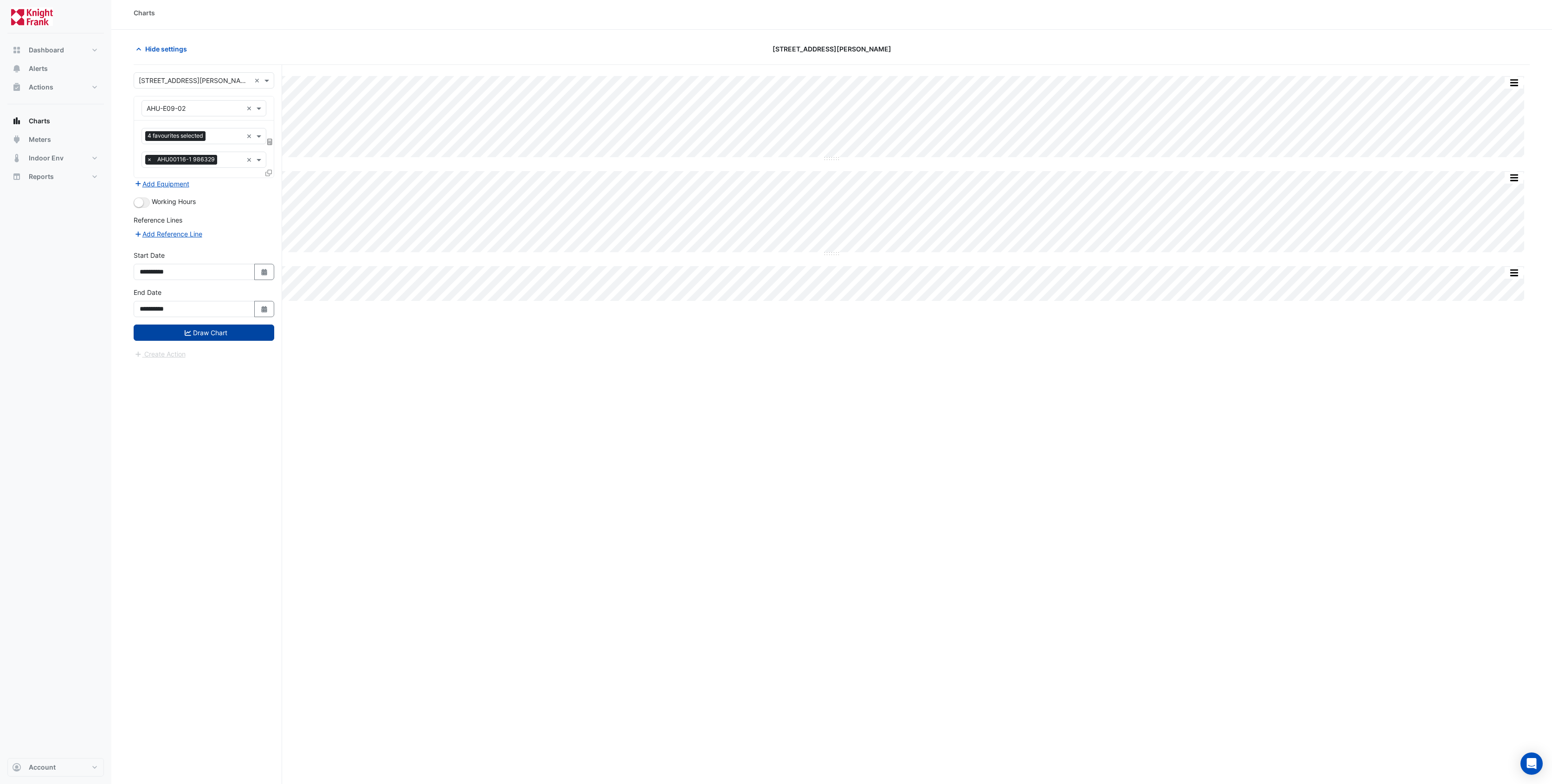
click at [227, 333] on button "Draw Chart" at bounding box center [204, 333] width 141 height 16
